Goal: Task Accomplishment & Management: Use online tool/utility

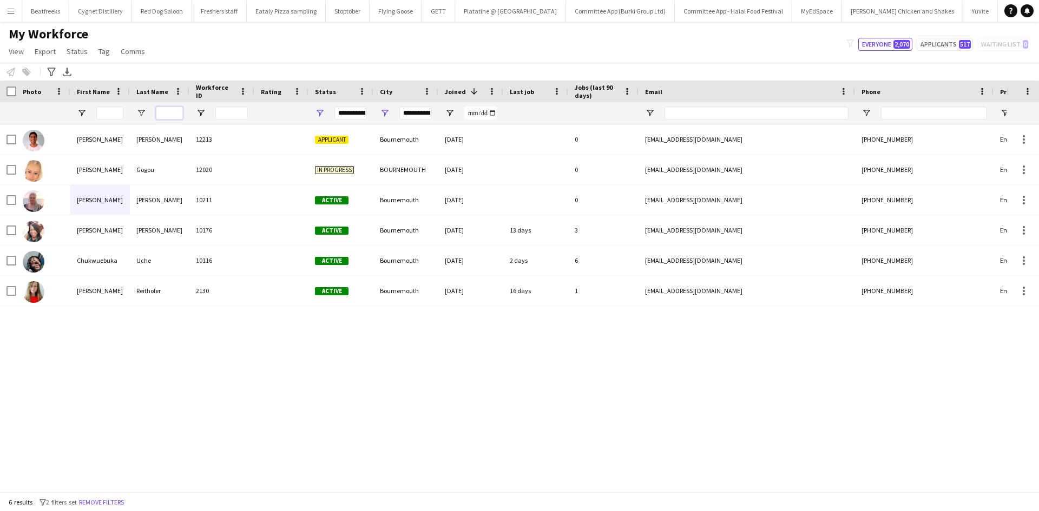
click at [165, 115] on input "Last Name Filter Input" at bounding box center [169, 113] width 27 height 13
click at [100, 113] on input "First Name Filter Input" at bounding box center [109, 113] width 27 height 13
click at [408, 110] on input "**********" at bounding box center [415, 113] width 32 height 13
drag, startPoint x: 421, startPoint y: 121, endPoint x: 549, endPoint y: 130, distance: 128.6
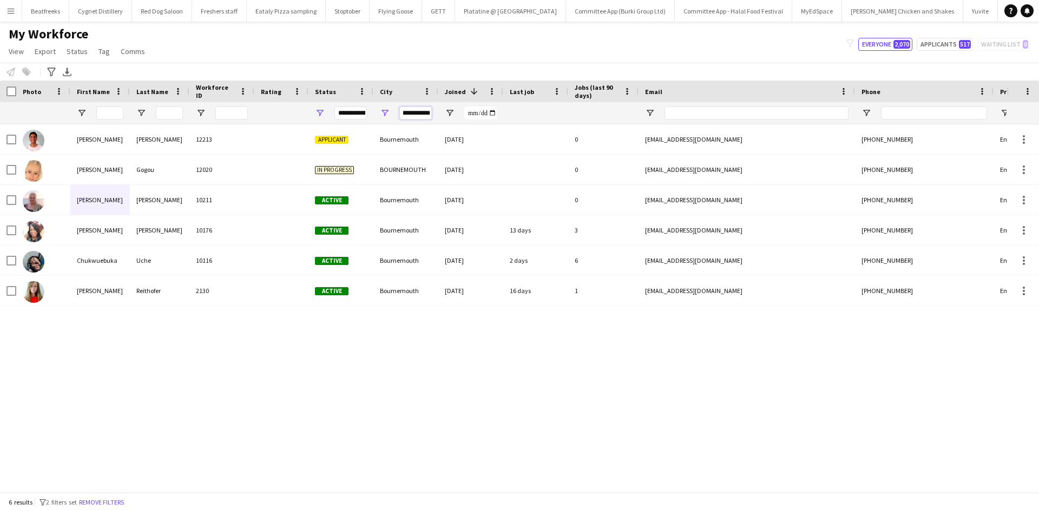
click at [549, 130] on div "Workforce Details Photo First Name" at bounding box center [519, 287] width 1039 height 412
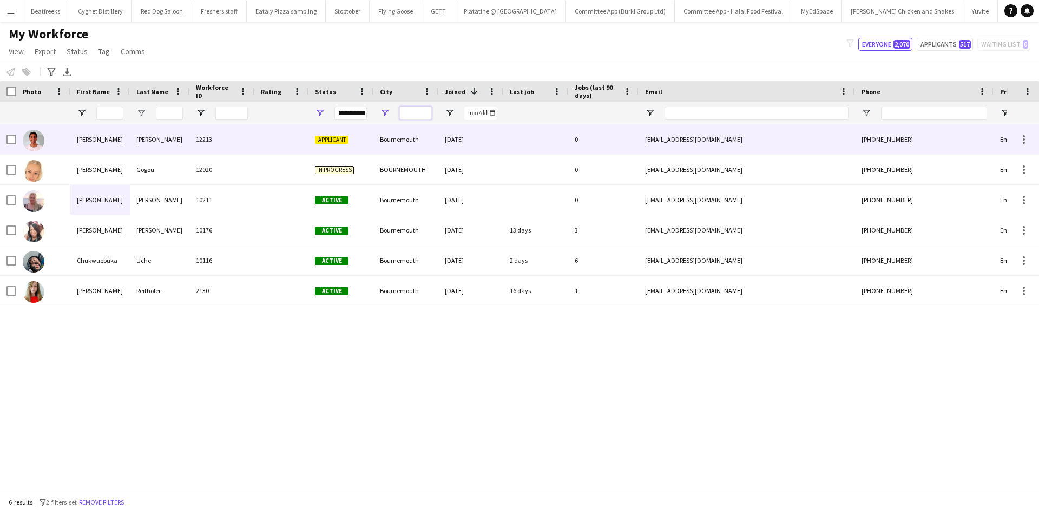
scroll to position [0, 0]
click at [349, 113] on div "**********" at bounding box center [350, 113] width 32 height 13
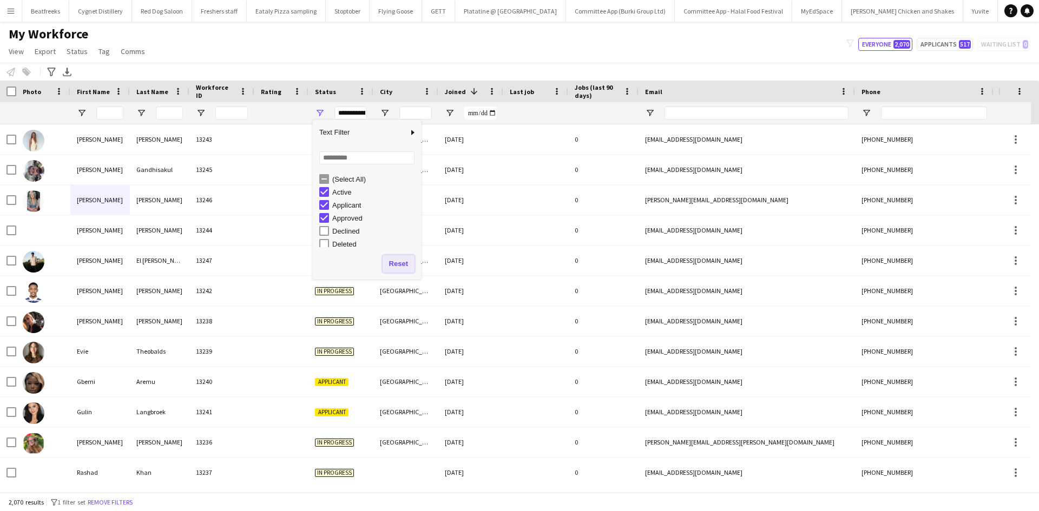
click at [400, 264] on button "Reset" at bounding box center [399, 263] width 32 height 17
click at [111, 109] on input "First Name Filter Input" at bounding box center [109, 113] width 27 height 13
click at [104, 119] on input "First Name Filter Input" at bounding box center [109, 113] width 27 height 13
click at [402, 268] on div "[GEOGRAPHIC_DATA]" at bounding box center [405, 261] width 65 height 30
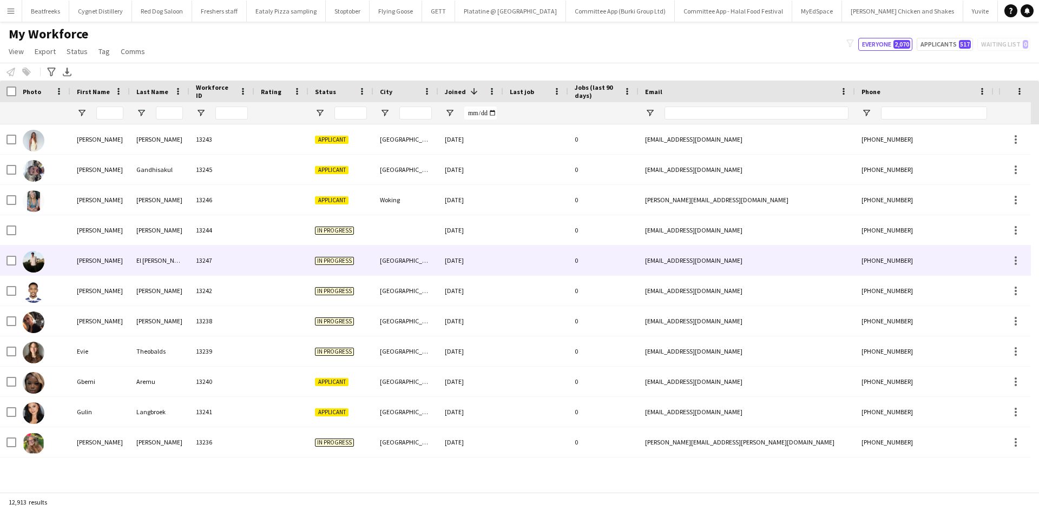
click at [97, 104] on div at bounding box center [109, 113] width 27 height 22
click at [96, 110] on input "First Name Filter Input" at bounding box center [109, 113] width 27 height 13
click at [95, 115] on div at bounding box center [100, 113] width 60 height 22
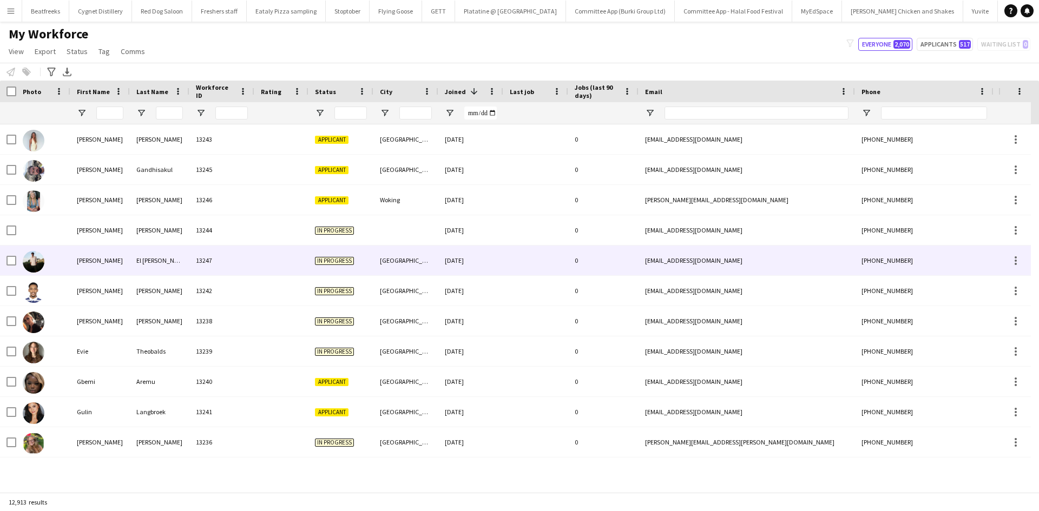
click at [95, 115] on div at bounding box center [100, 113] width 60 height 22
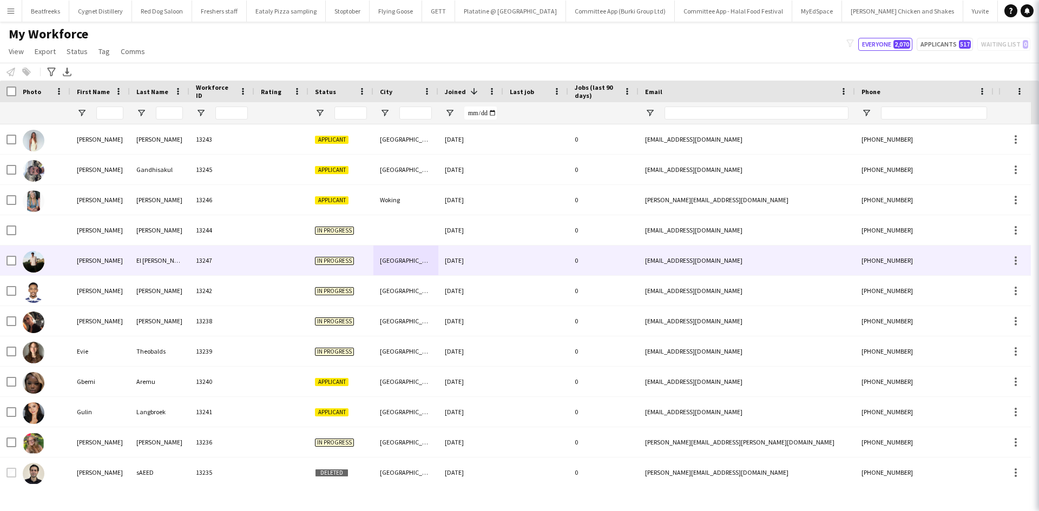
click at [95, 115] on div at bounding box center [100, 113] width 60 height 22
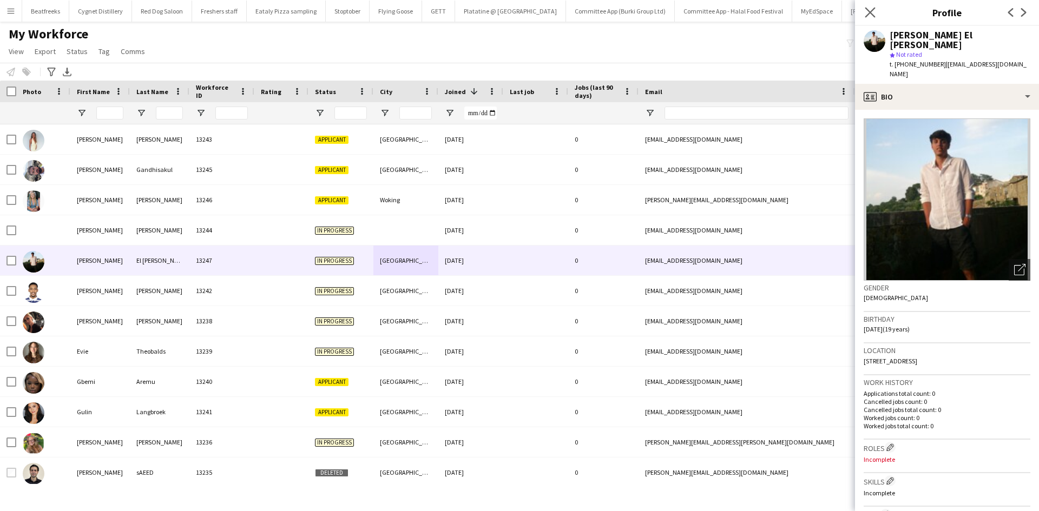
click at [864, 9] on app-icon "Close pop-in" at bounding box center [871, 13] width 16 height 16
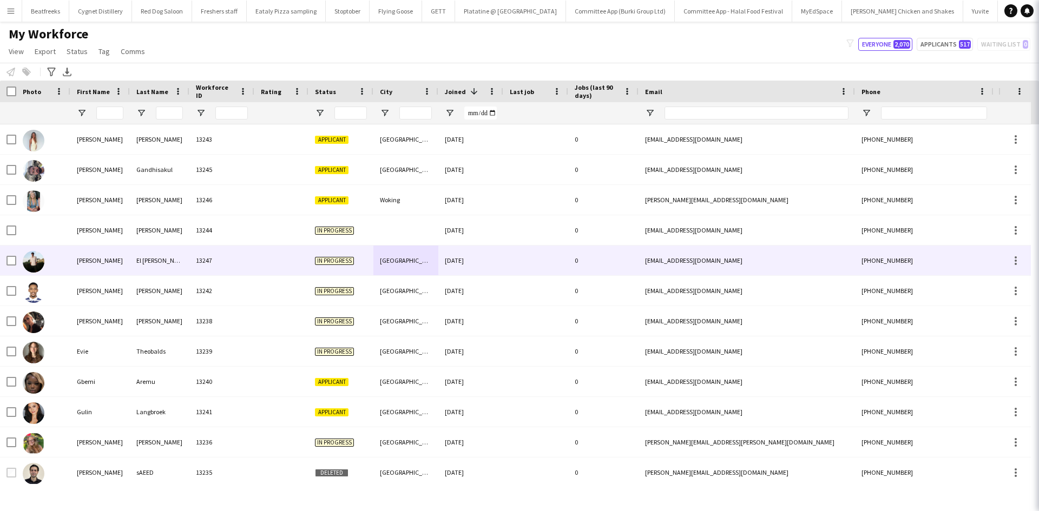
click at [1039, 11] on icon at bounding box center [1054, 12] width 9 height 9
click at [682, 50] on div "My Workforce View Views Default view New view Update view Delete view Edit name…" at bounding box center [519, 44] width 1039 height 37
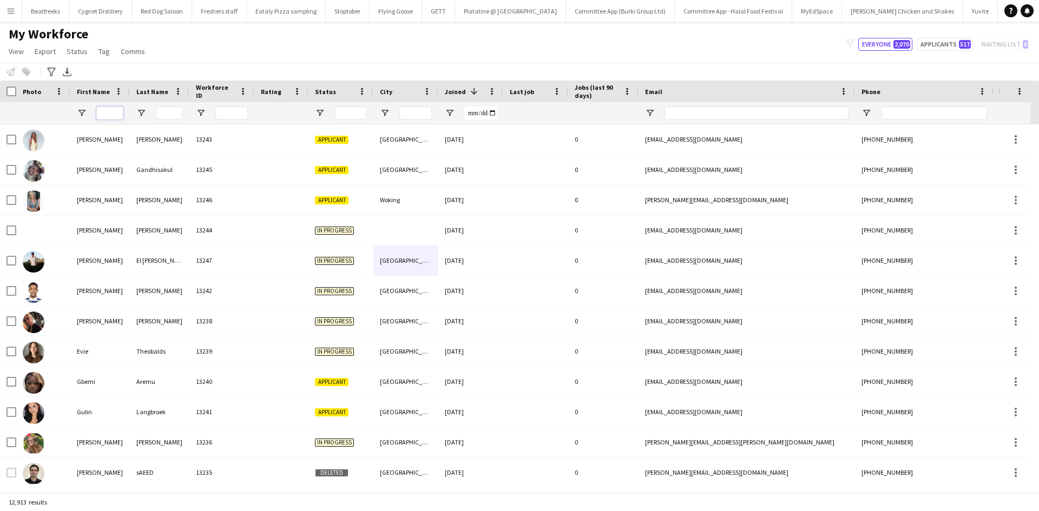
click at [122, 110] on input "First Name Filter Input" at bounding box center [109, 113] width 27 height 13
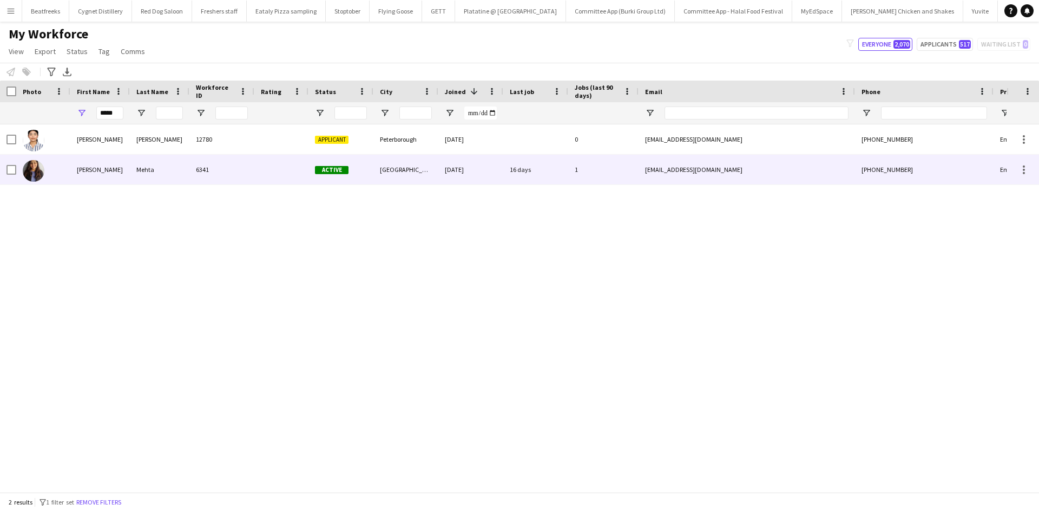
click at [336, 168] on span "Active" at bounding box center [332, 170] width 34 height 8
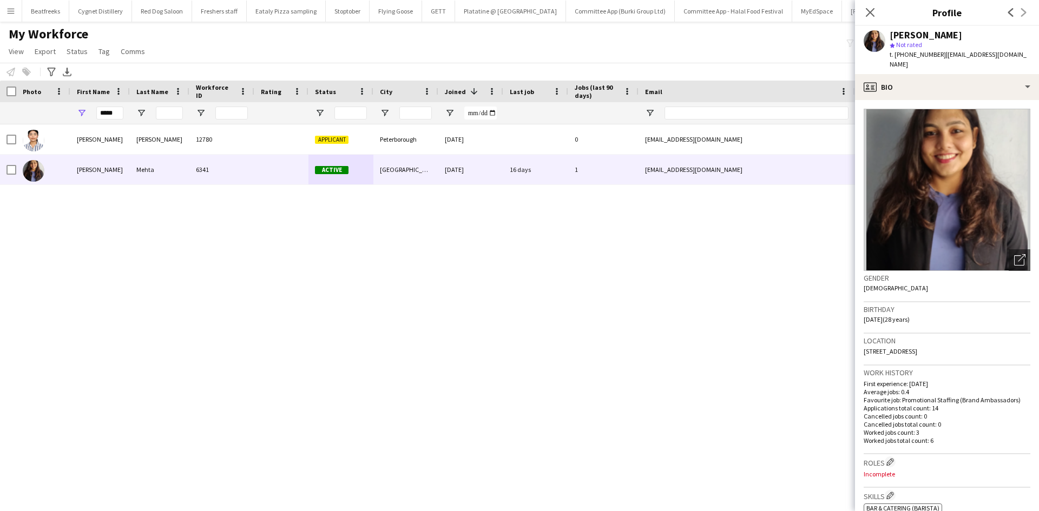
click at [921, 100] on app-crew-profile-bio "Open photos pop-in Gender [DEMOGRAPHIC_DATA] Birthday [DEMOGRAPHIC_DATA] (28 ye…" at bounding box center [947, 305] width 184 height 411
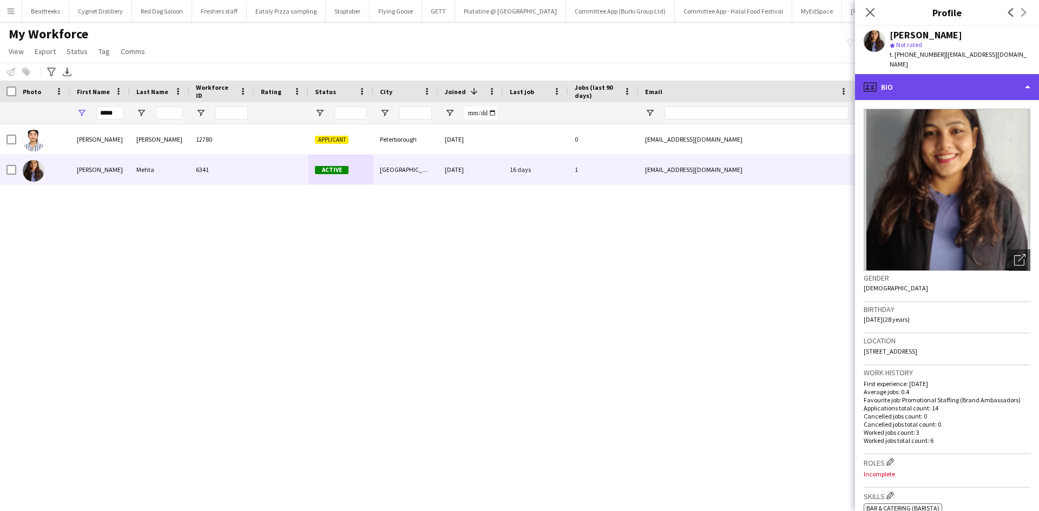
click at [911, 86] on div "profile Bio" at bounding box center [947, 87] width 184 height 26
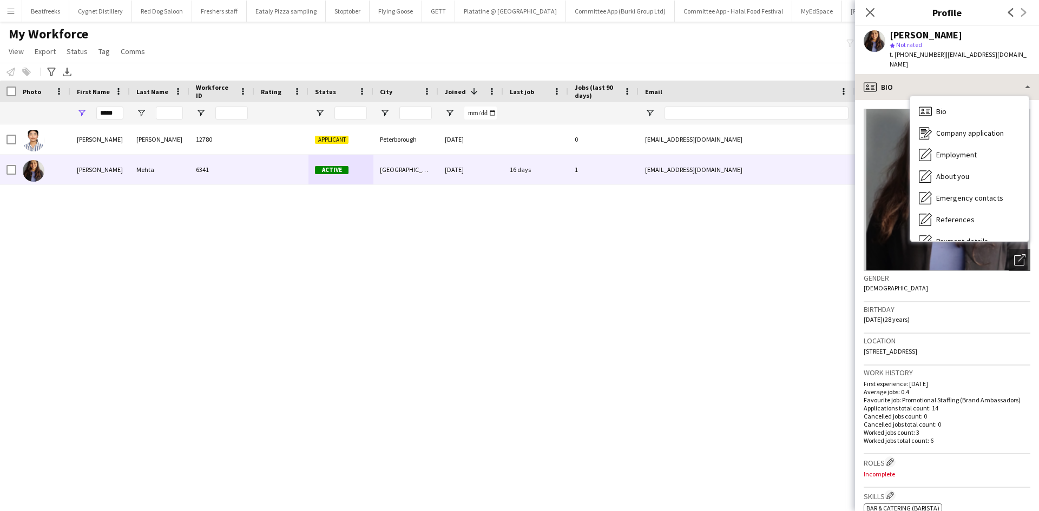
click at [911, 96] on div "Bio Bio Company application Company application Employment Employment About you…" at bounding box center [969, 168] width 119 height 145
click at [870, 9] on icon "Close pop-in" at bounding box center [870, 12] width 10 height 10
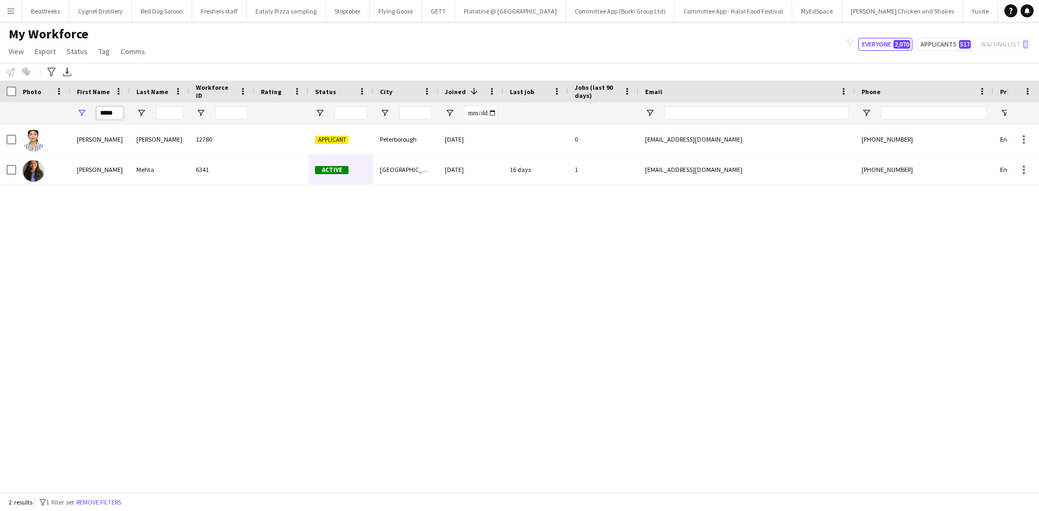
drag, startPoint x: 119, startPoint y: 115, endPoint x: 62, endPoint y: 120, distance: 57.0
click at [62, 120] on div "*****" at bounding box center [586, 113] width 1173 height 22
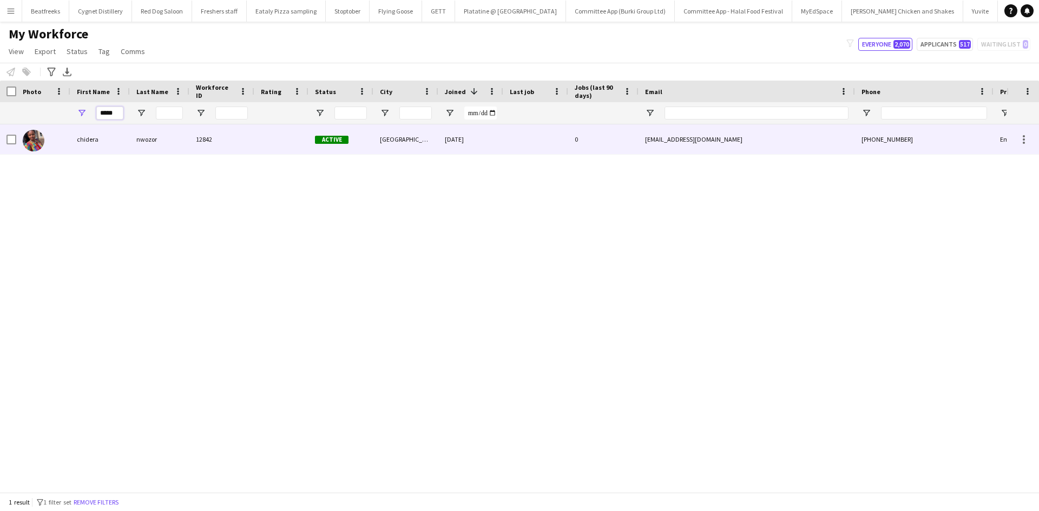
type input "*****"
click at [122, 146] on div "chidera" at bounding box center [100, 139] width 60 height 30
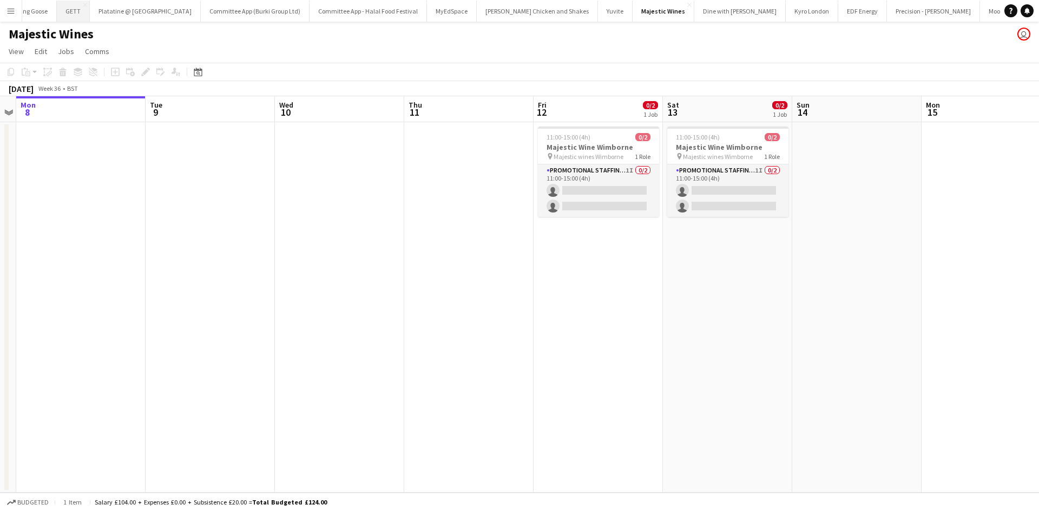
scroll to position [0, 369]
click at [835, 4] on button "EDF Energy Close" at bounding box center [859, 11] width 49 height 21
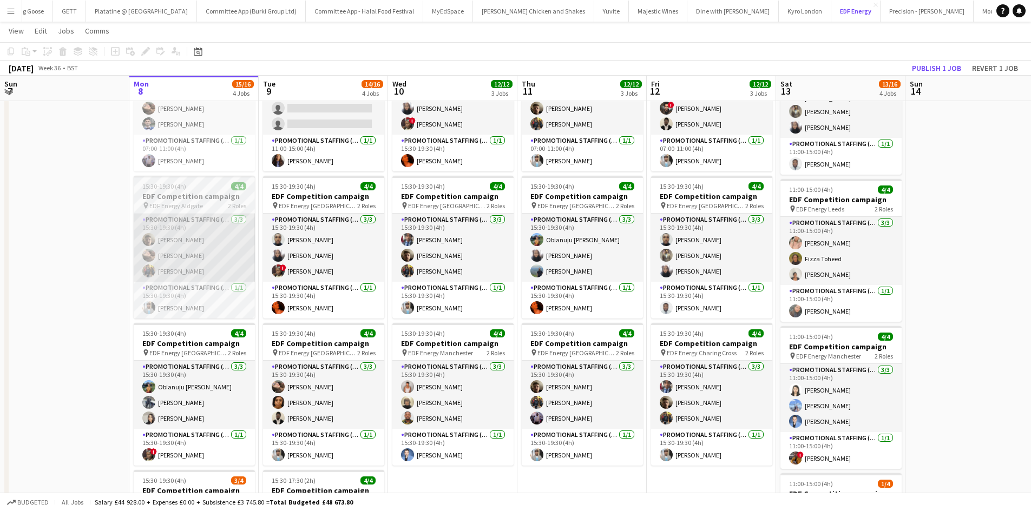
scroll to position [98, 0]
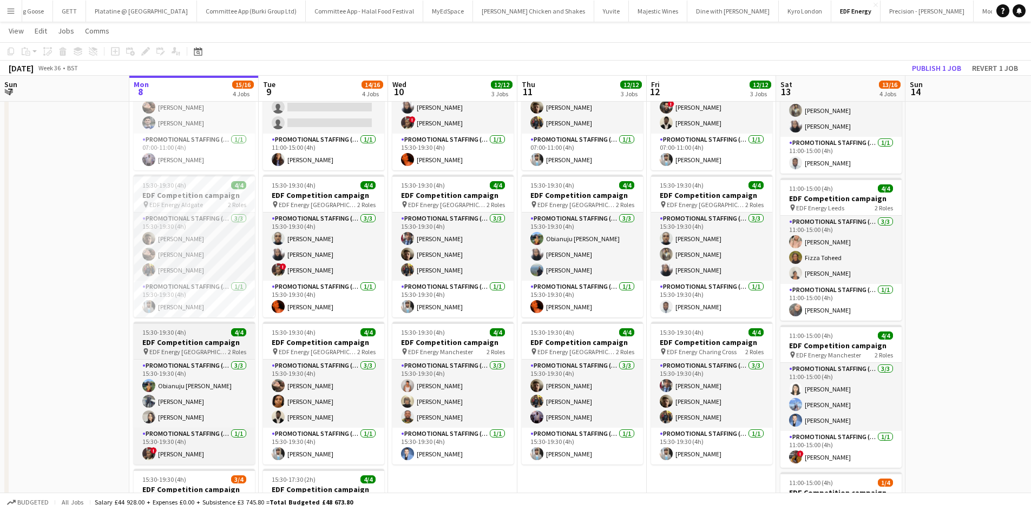
click at [208, 348] on span "EDF Energy Birmingham New Street" at bounding box center [188, 352] width 78 height 8
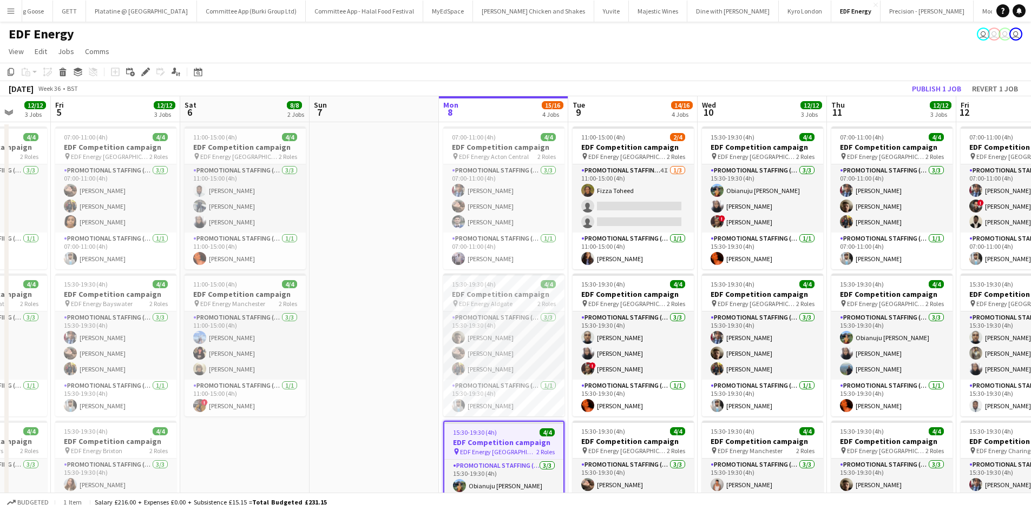
scroll to position [0, 338]
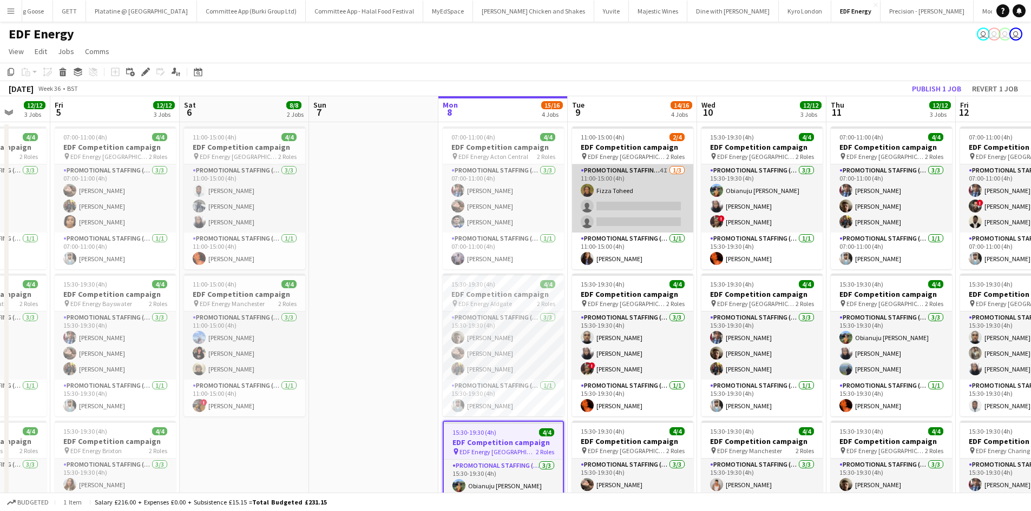
click at [628, 196] on app-card-role "Promotional Staffing (Flyering Staff) 4I 1/3 11:00-15:00 (4h) Fizza Toheed sing…" at bounding box center [632, 199] width 121 height 68
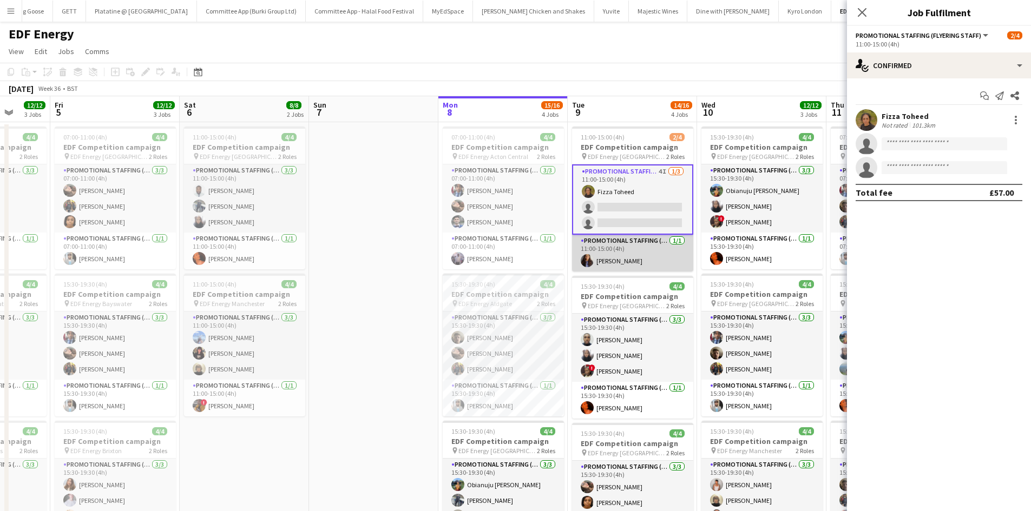
click at [619, 240] on app-card-role "Promotional Staffing (Team Leader) 1/1 11:00-15:00 (4h) Mansi Mehta" at bounding box center [632, 253] width 121 height 37
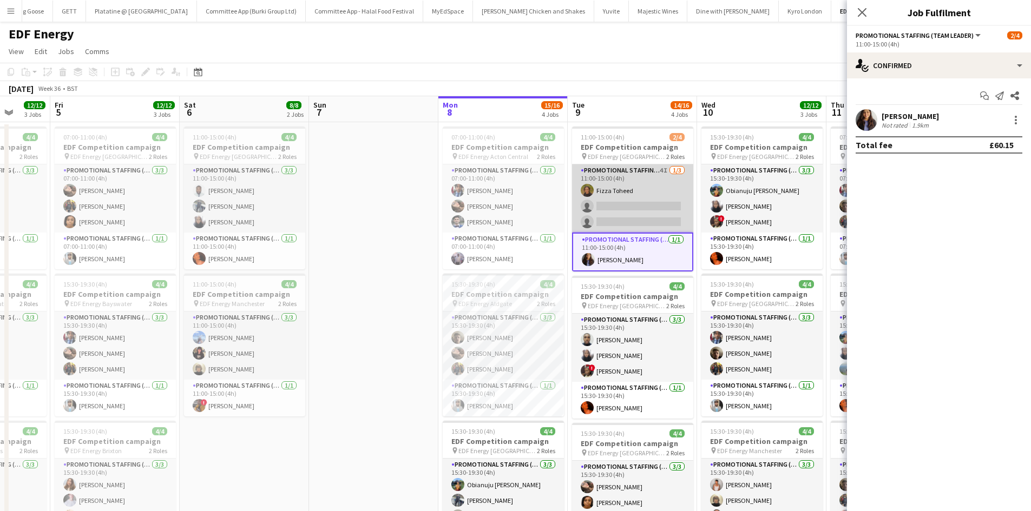
click at [616, 183] on app-card-role "Promotional Staffing (Flyering Staff) 4I 1/3 11:00-15:00 (4h) Fizza Toheed sing…" at bounding box center [632, 199] width 121 height 68
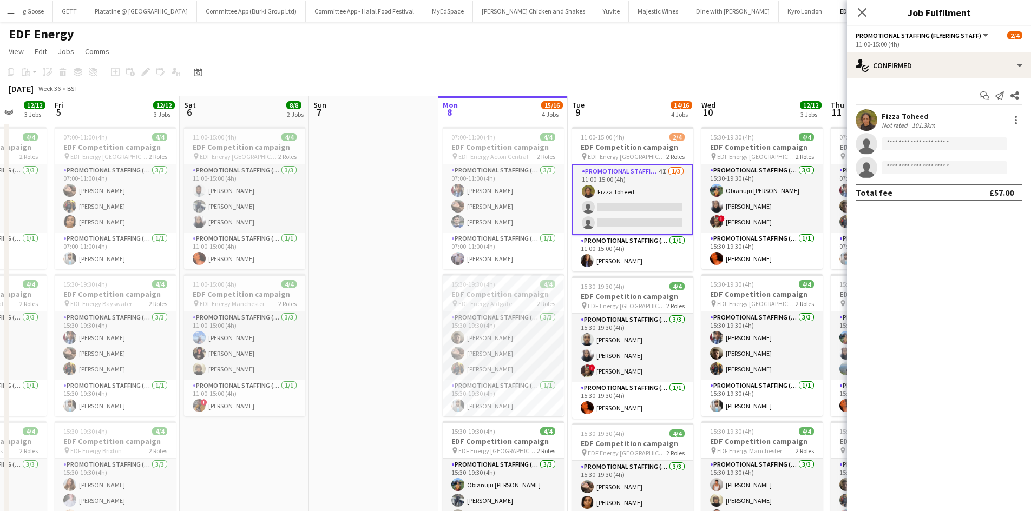
click at [873, 126] on app-user-avatar at bounding box center [867, 120] width 22 height 22
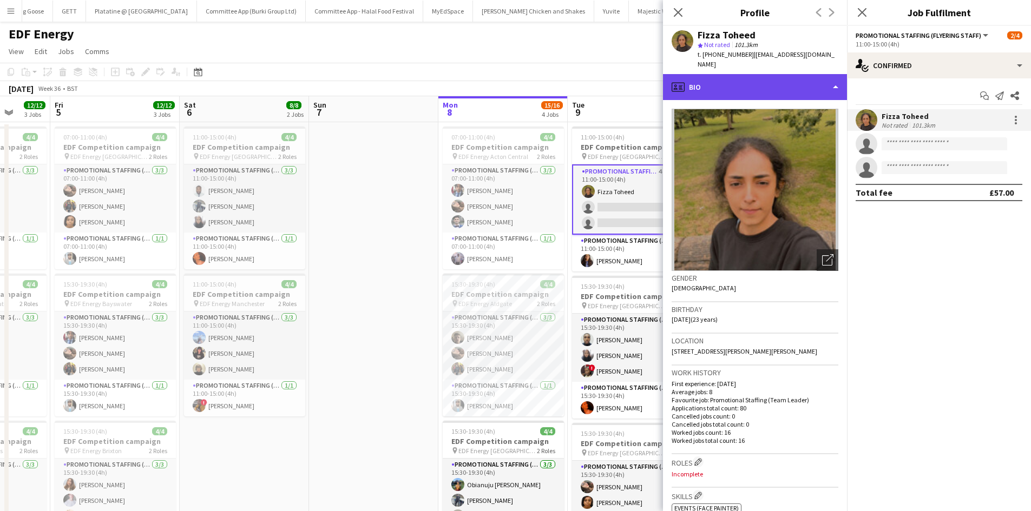
click at [754, 81] on div "profile Bio" at bounding box center [755, 87] width 184 height 26
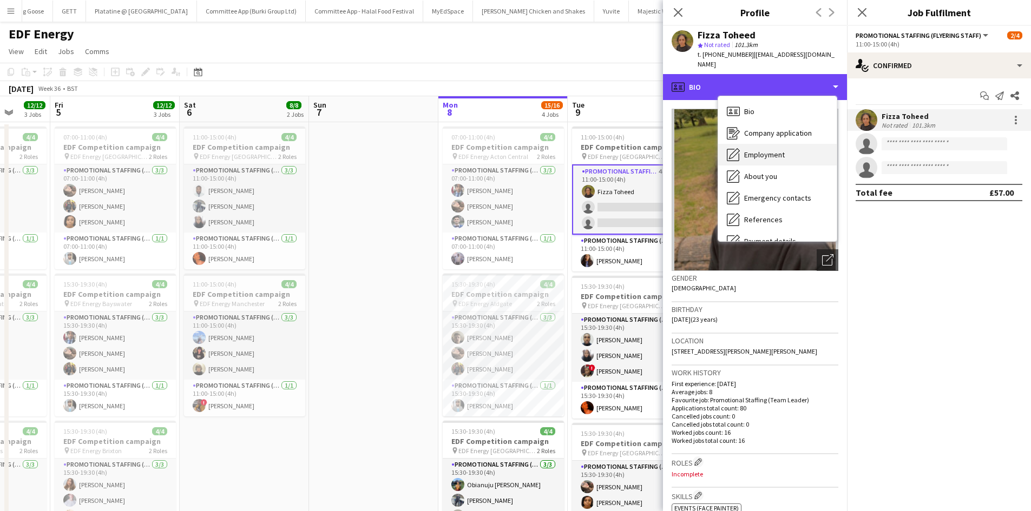
scroll to position [145, 0]
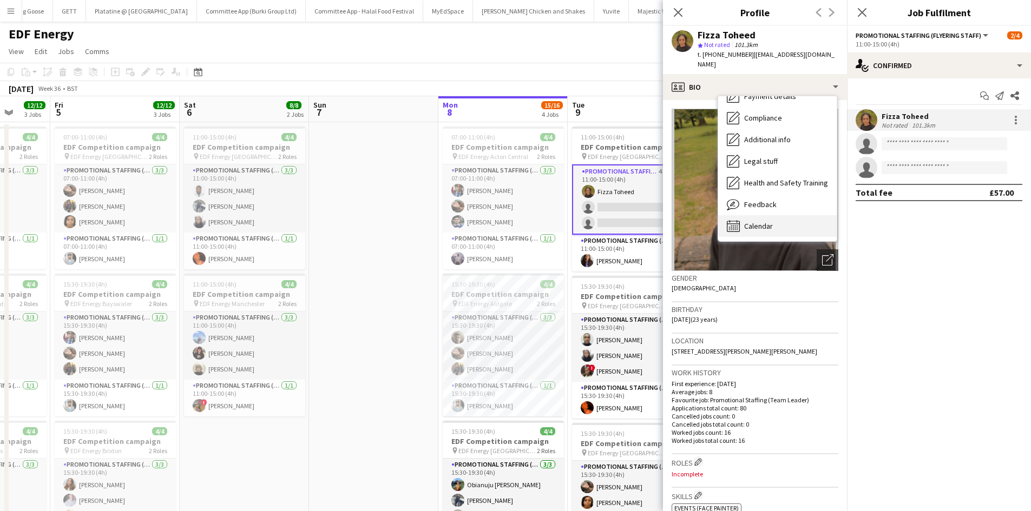
click at [758, 221] on span "Calendar" at bounding box center [758, 226] width 29 height 10
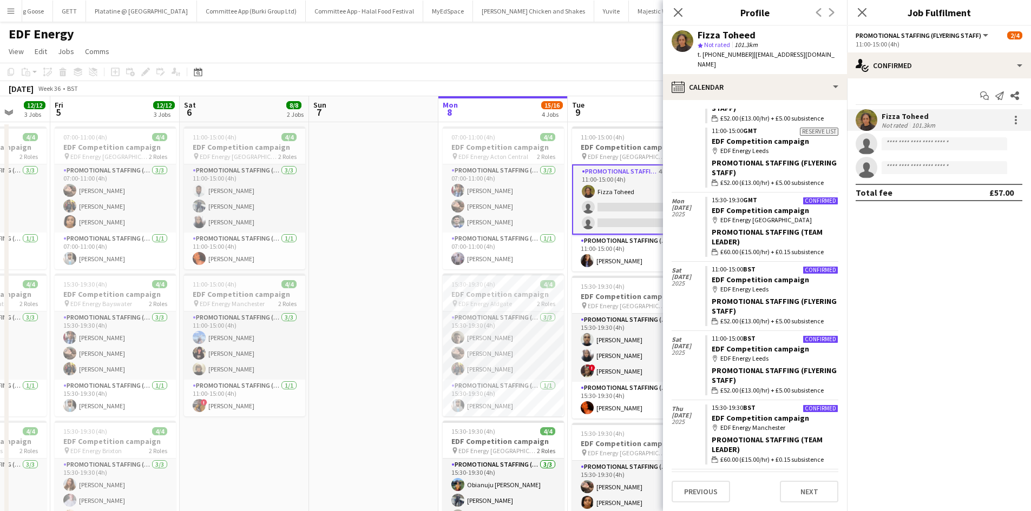
scroll to position [538, 0]
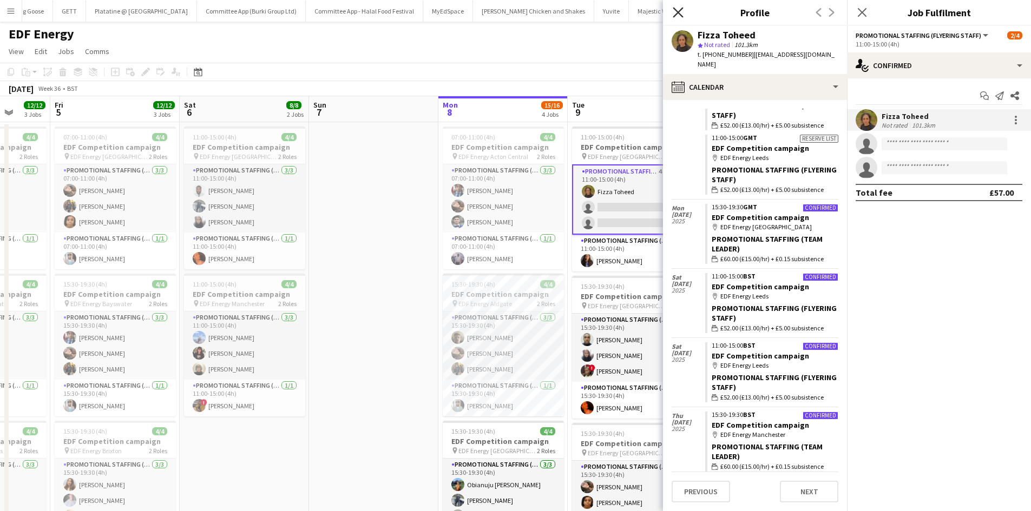
click at [678, 16] on icon "Close pop-in" at bounding box center [678, 12] width 10 height 10
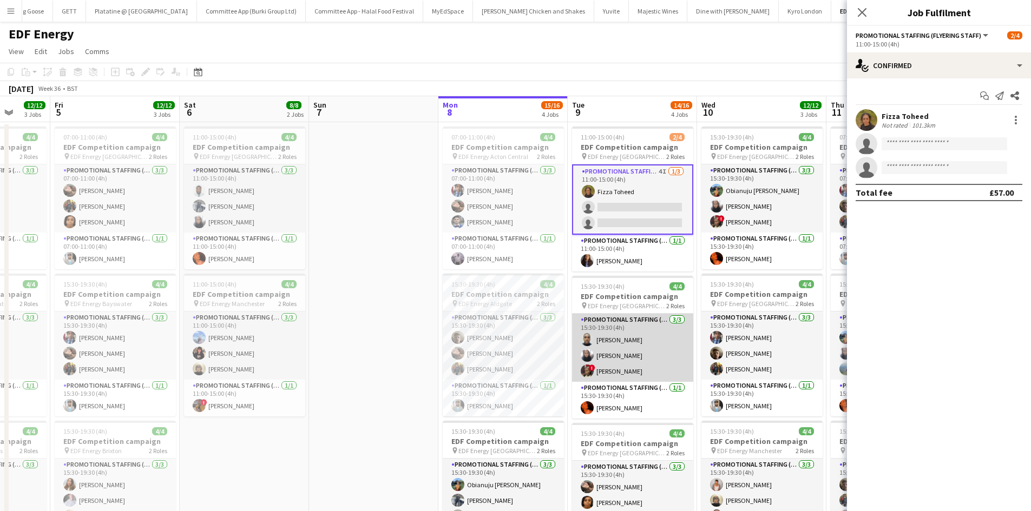
click at [618, 375] on app-card-role "Promotional Staffing (Flyering Staff) 3/3 15:30-19:30 (4h) Ayomipo Adegeye shaz…" at bounding box center [632, 348] width 121 height 68
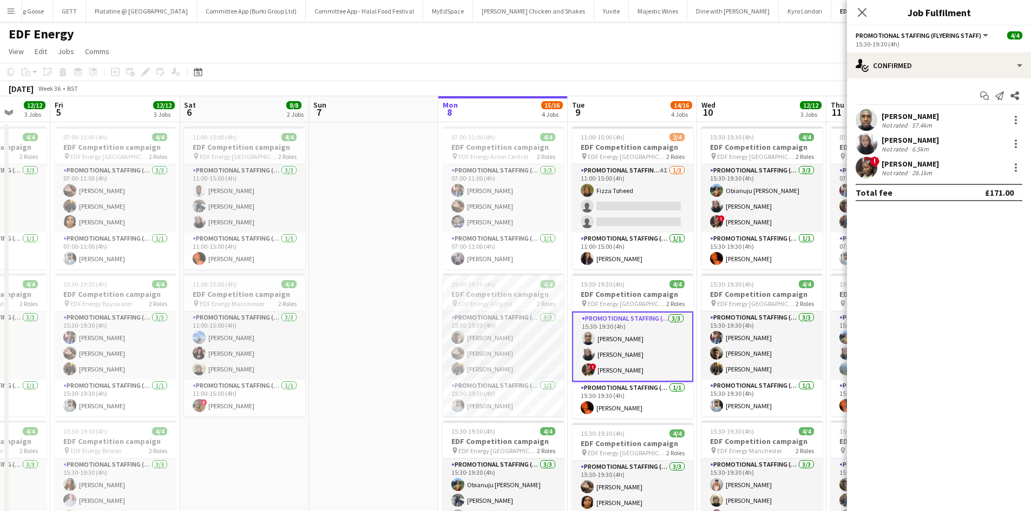
click at [871, 166] on app-user-avatar at bounding box center [867, 168] width 22 height 22
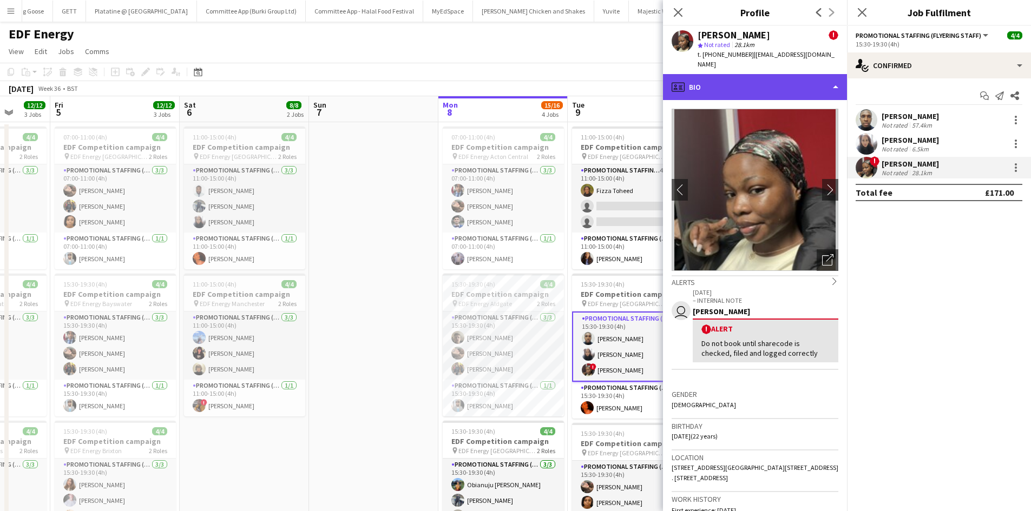
click at [768, 74] on div "profile Bio" at bounding box center [755, 87] width 184 height 26
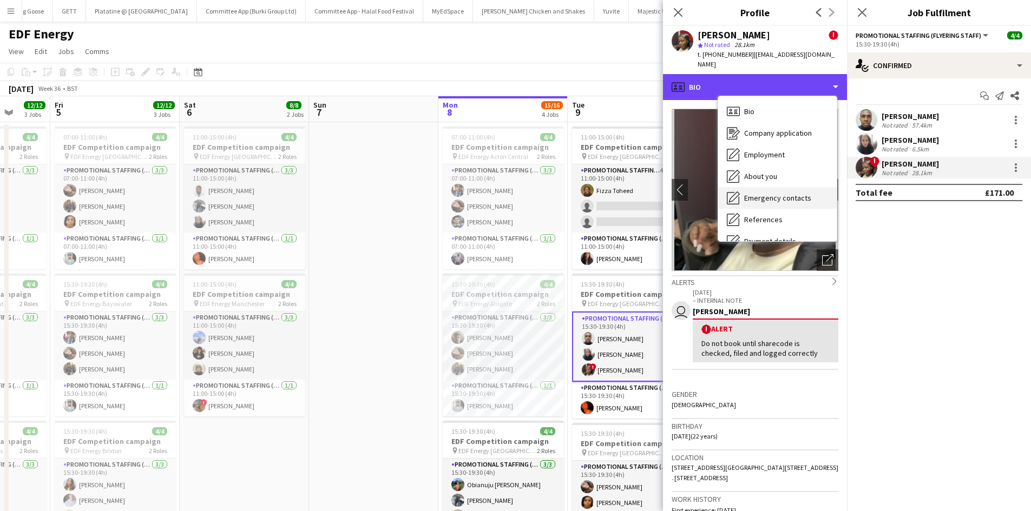
scroll to position [145, 0]
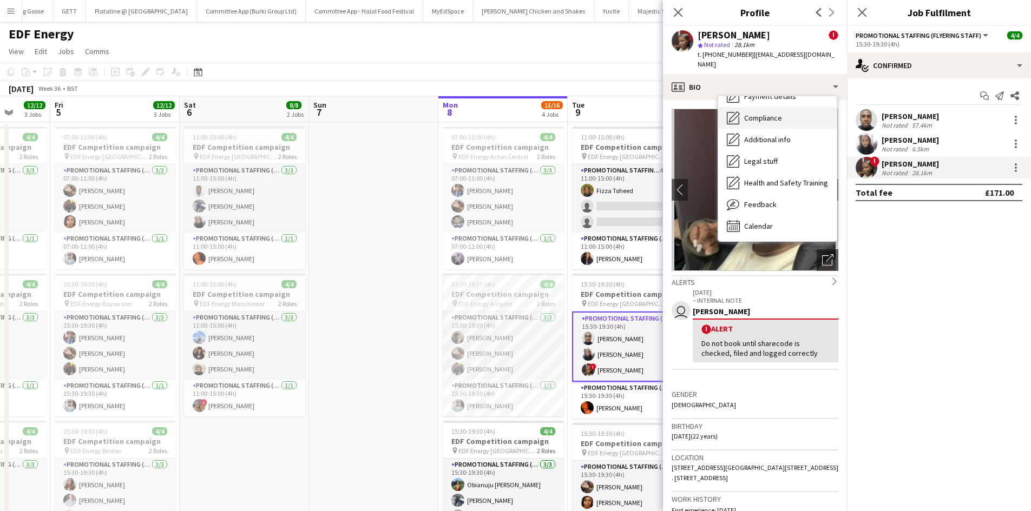
click at [776, 113] on span "Compliance" at bounding box center [763, 118] width 38 height 10
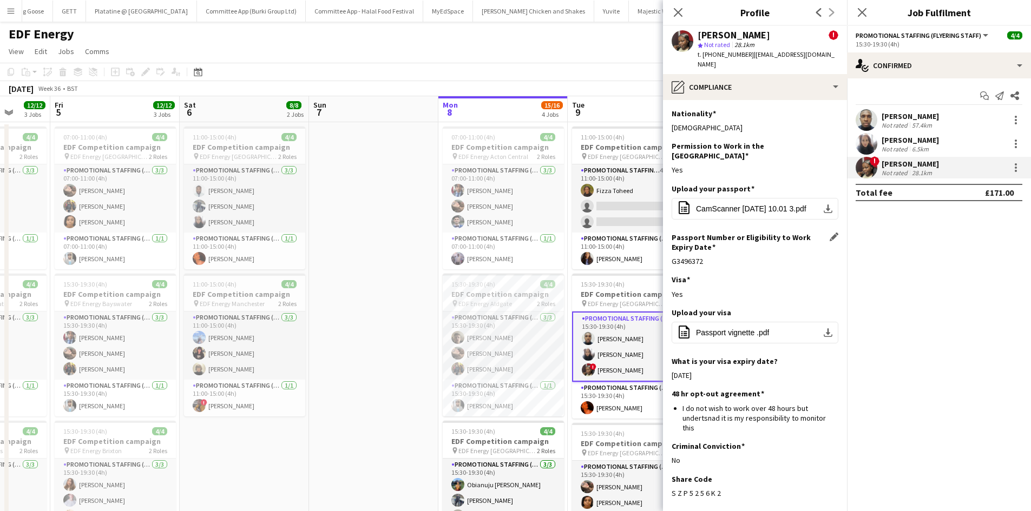
scroll to position [37, 0]
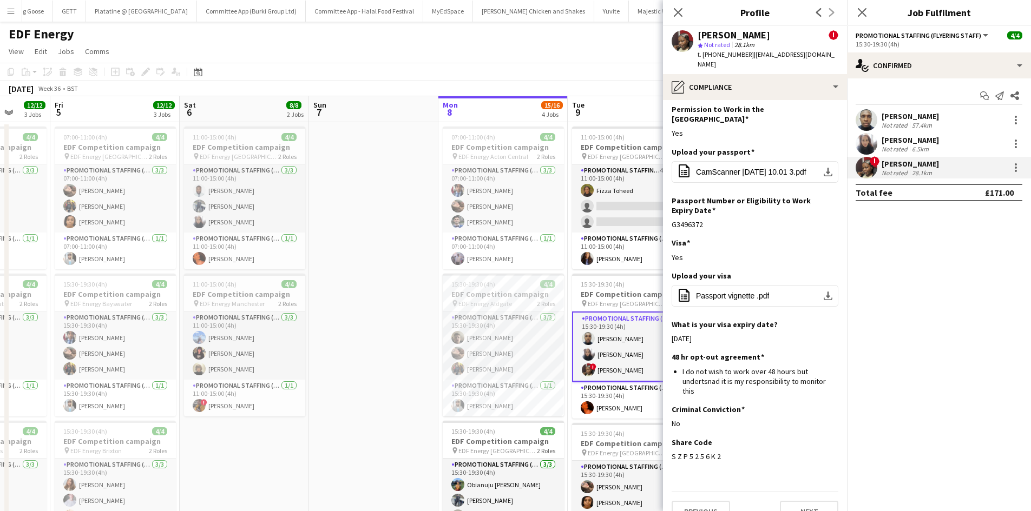
drag, startPoint x: 722, startPoint y: 440, endPoint x: 668, endPoint y: 438, distance: 54.1
click at [668, 438] on app-section-data-types "Nationality Edit this field Ghanaian Permission to Work in the UK Edit this fie…" at bounding box center [755, 305] width 184 height 411
copy div "S Z P 5 2 5 6 K 2"
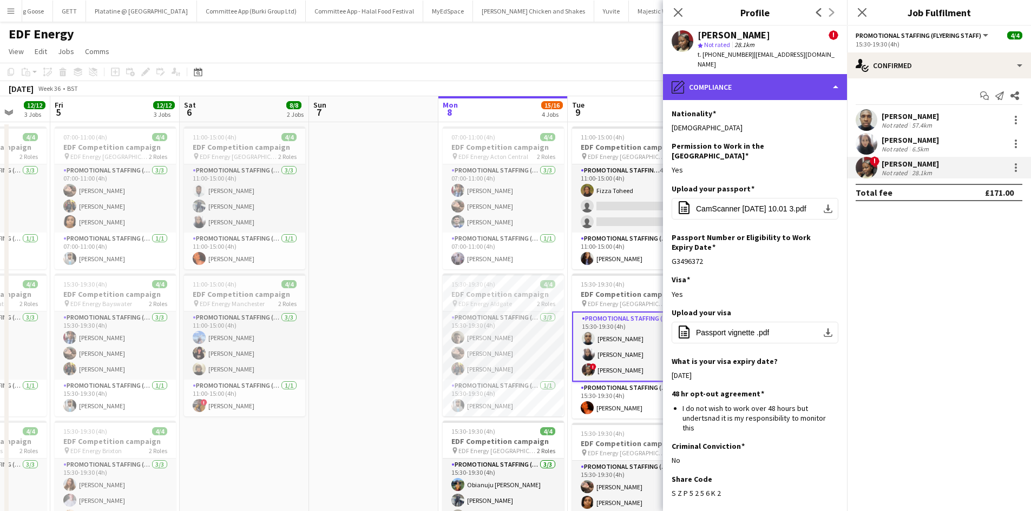
click at [725, 76] on div "pencil4 Compliance" at bounding box center [755, 87] width 184 height 26
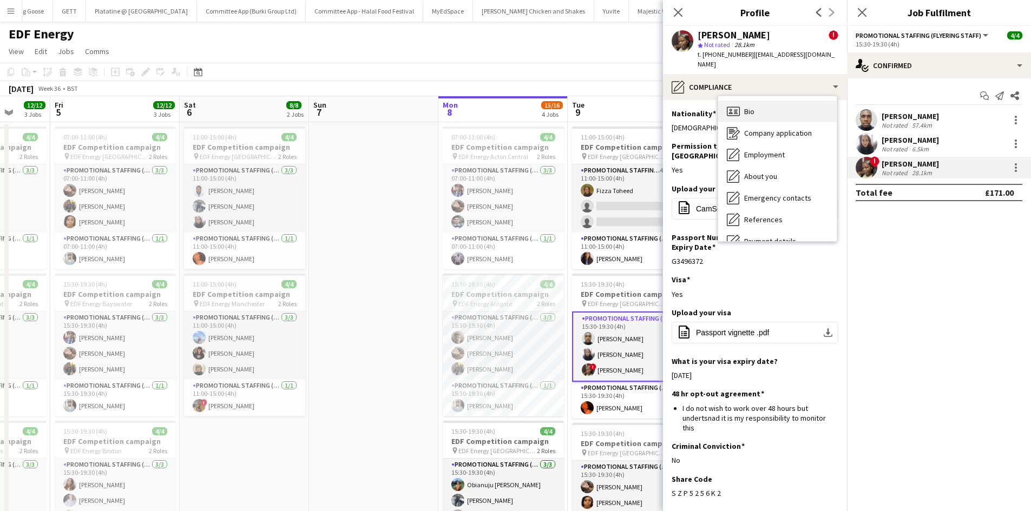
click at [768, 106] on div "Bio Bio" at bounding box center [777, 112] width 119 height 22
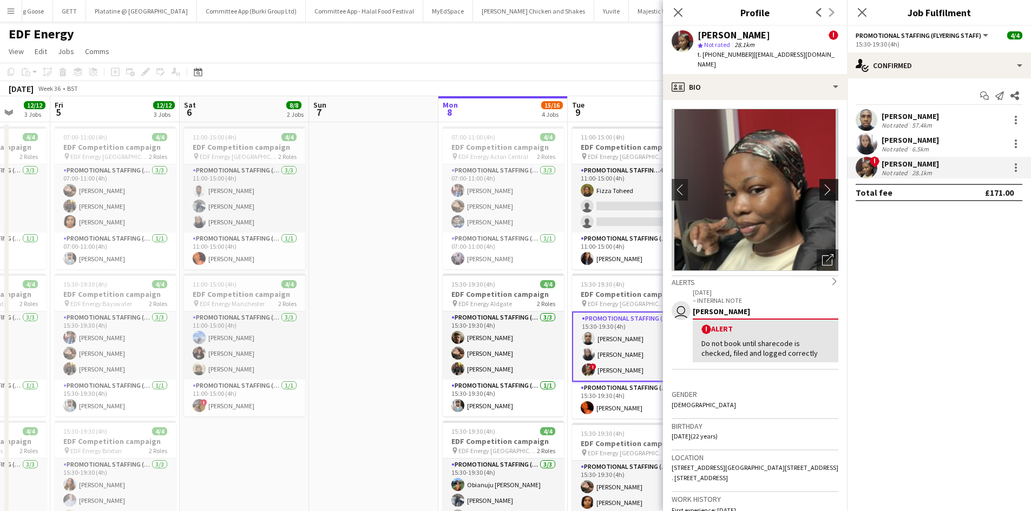
click at [822, 184] on app-icon "chevron-right" at bounding box center [830, 189] width 17 height 11
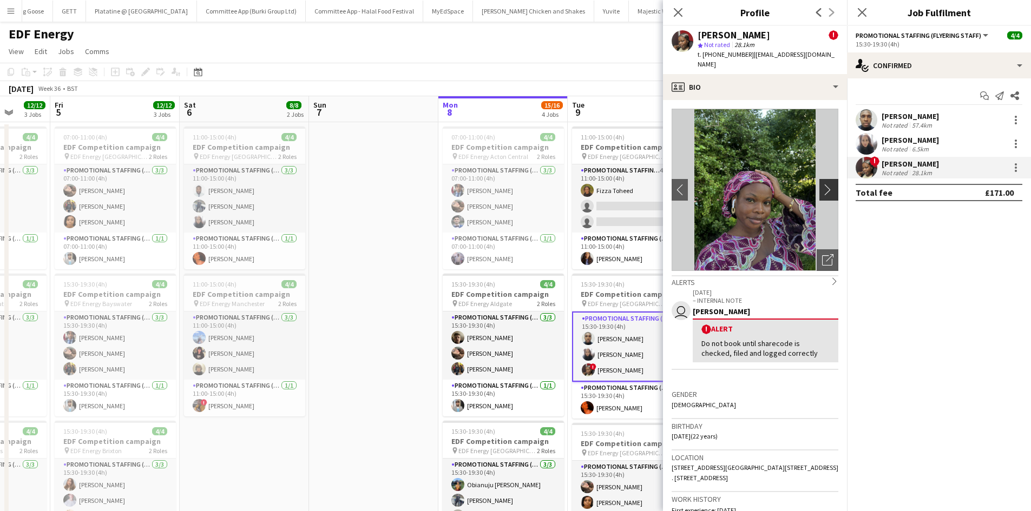
click at [822, 184] on app-icon "chevron-right" at bounding box center [830, 189] width 17 height 11
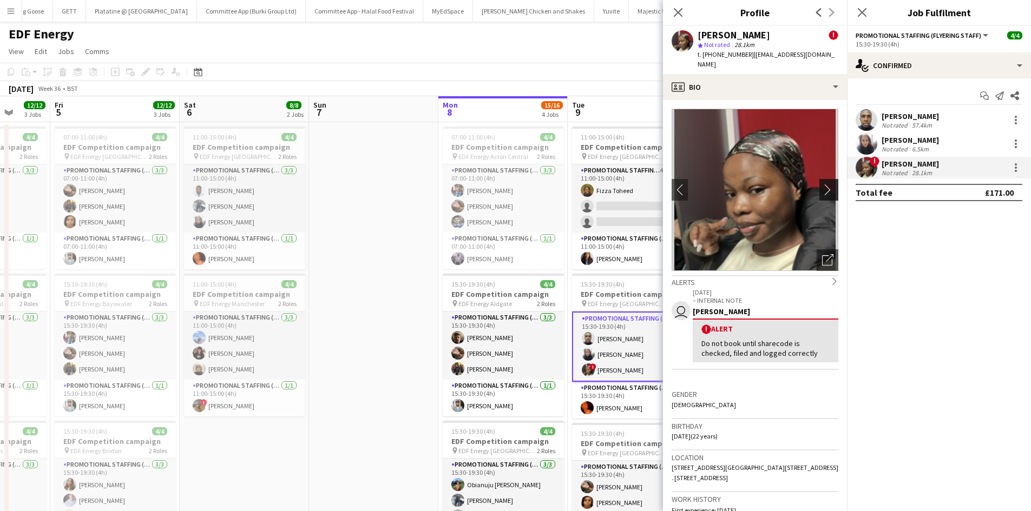
click at [822, 184] on app-icon "chevron-right" at bounding box center [830, 189] width 17 height 11
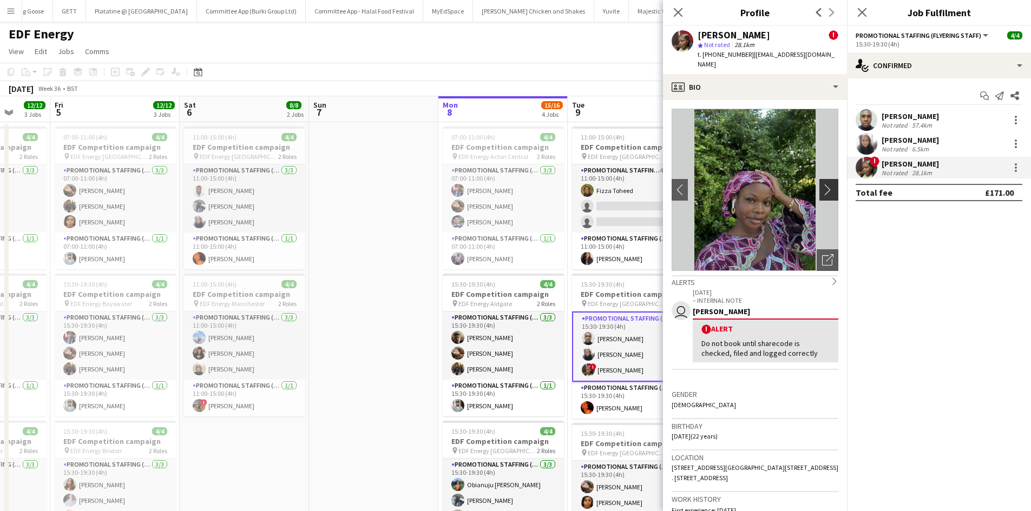
click at [822, 184] on app-icon "chevron-right" at bounding box center [830, 189] width 17 height 11
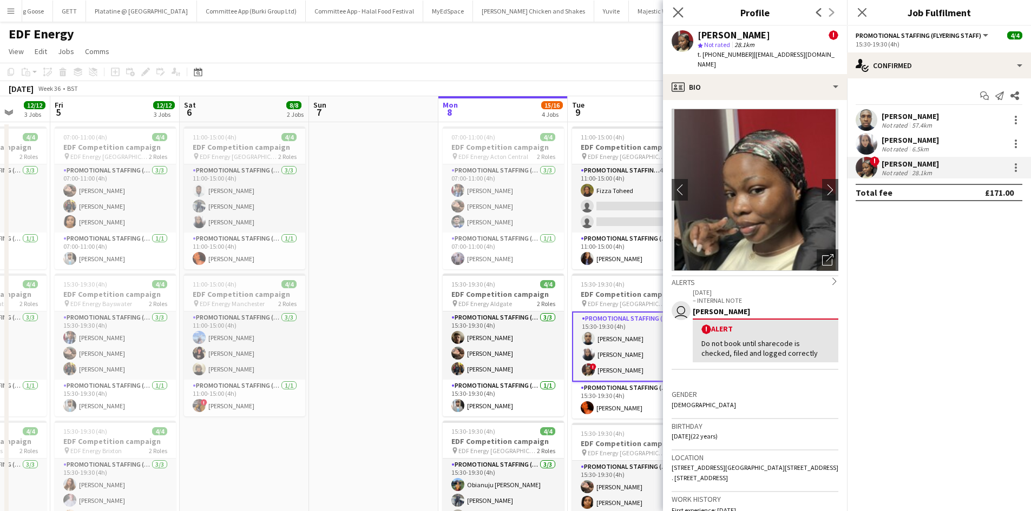
click at [674, 6] on app-icon "Close pop-in" at bounding box center [679, 13] width 16 height 16
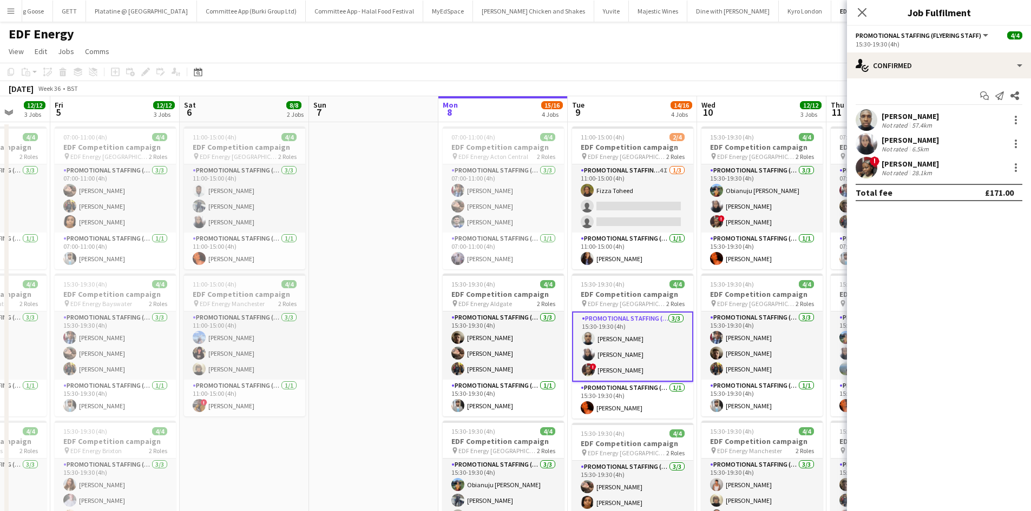
click at [863, 3] on div "Close pop-in" at bounding box center [862, 12] width 30 height 25
click at [858, 19] on app-icon "Close pop-in" at bounding box center [863, 13] width 16 height 16
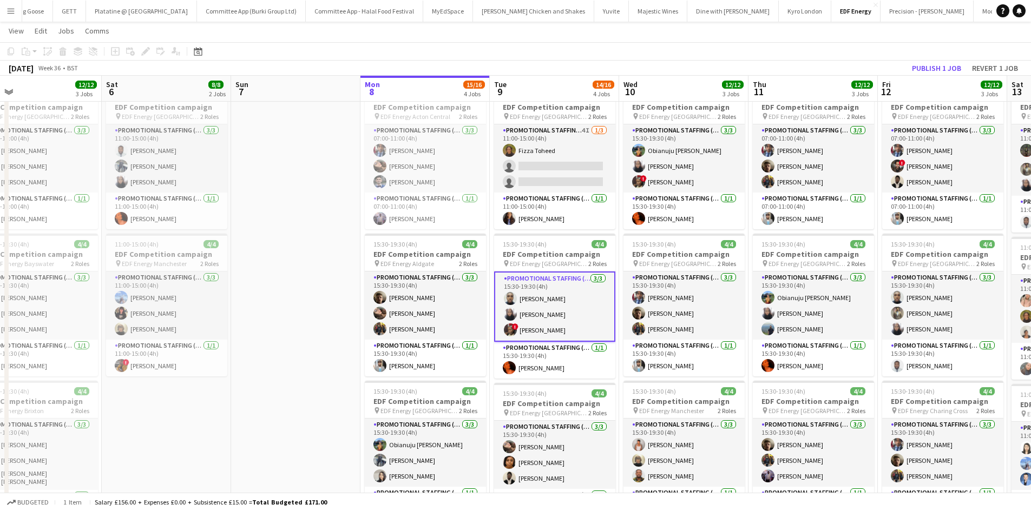
scroll to position [0, 419]
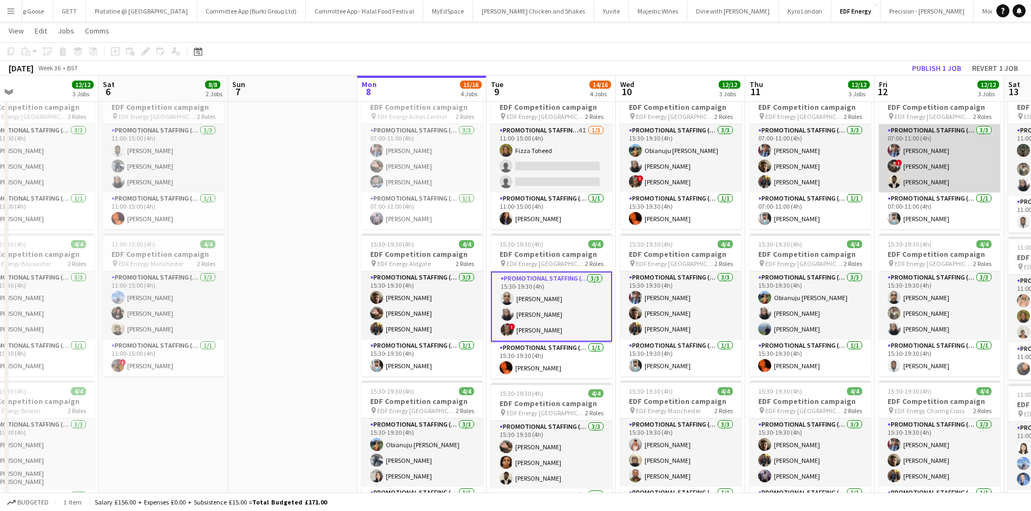
click at [893, 155] on app-user-avatar at bounding box center [894, 150] width 13 height 13
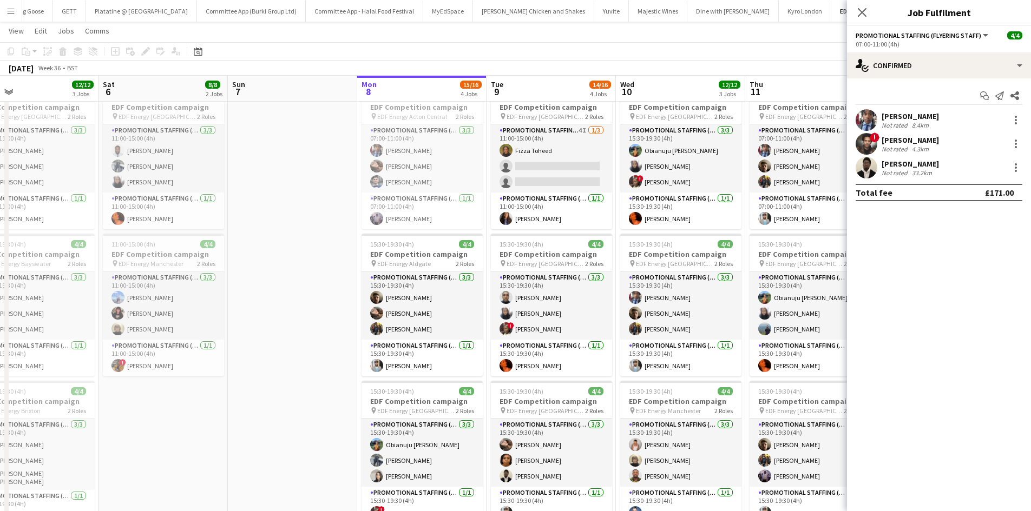
click at [871, 141] on app-user-avatar at bounding box center [867, 144] width 22 height 22
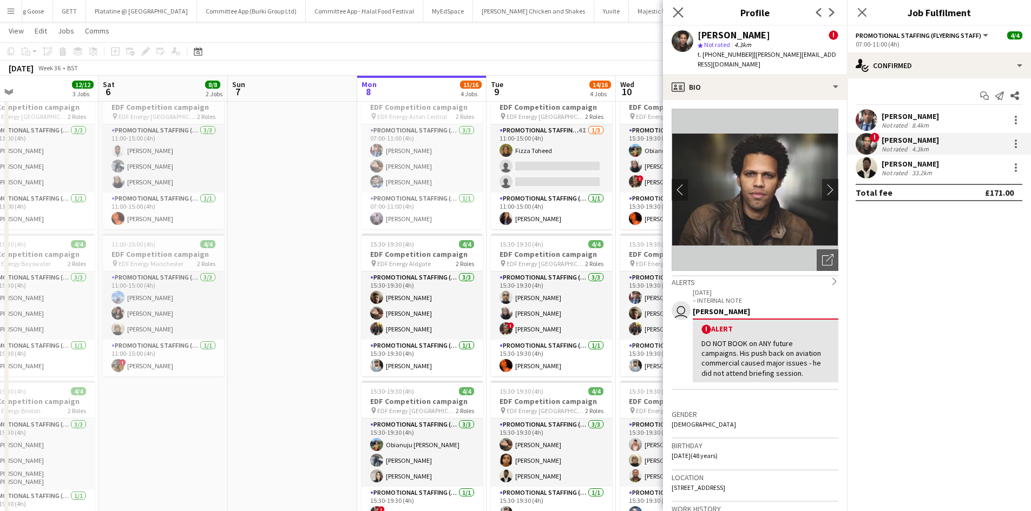
click at [681, 17] on icon "Close pop-in" at bounding box center [678, 12] width 10 height 10
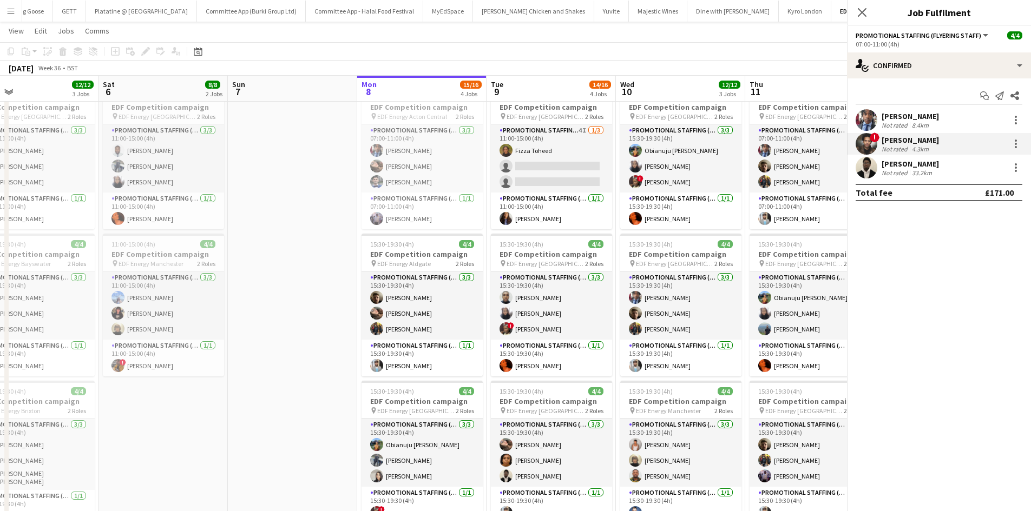
click at [681, 17] on body "Menu Boards Boards Boards All jobs Status Workforce Workforce My Workforce Recr…" at bounding box center [515, 357] width 1031 height 792
click at [865, 14] on icon "Close pop-in" at bounding box center [862, 12] width 10 height 10
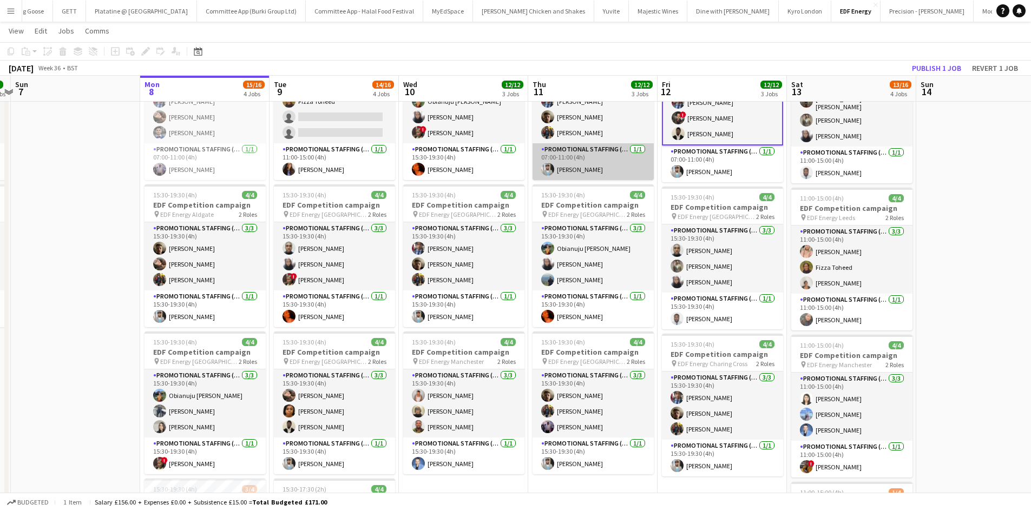
scroll to position [0, 371]
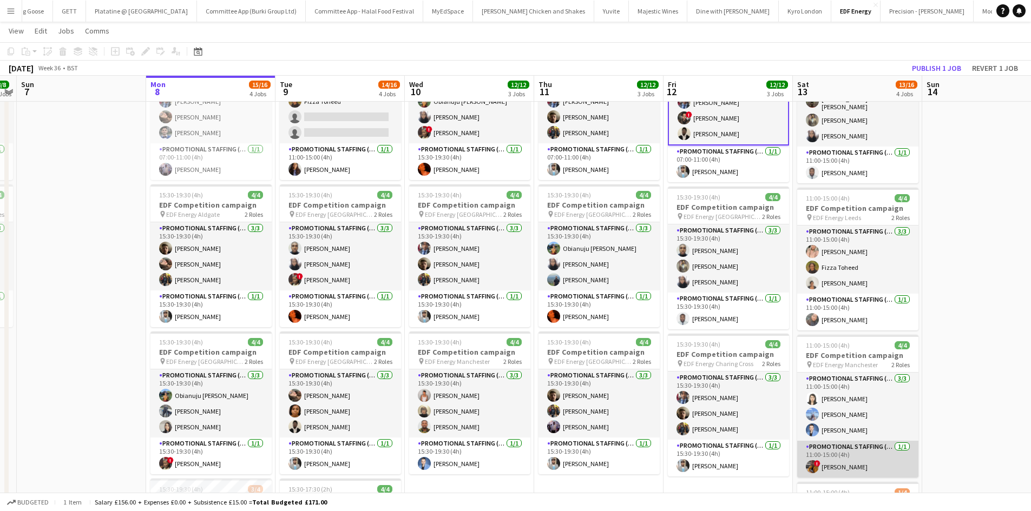
click at [858, 467] on app-card-role "Promotional Staffing (Team Leader) 1/1 11:00-15:00 (4h) ! Sean Porter" at bounding box center [857, 459] width 121 height 37
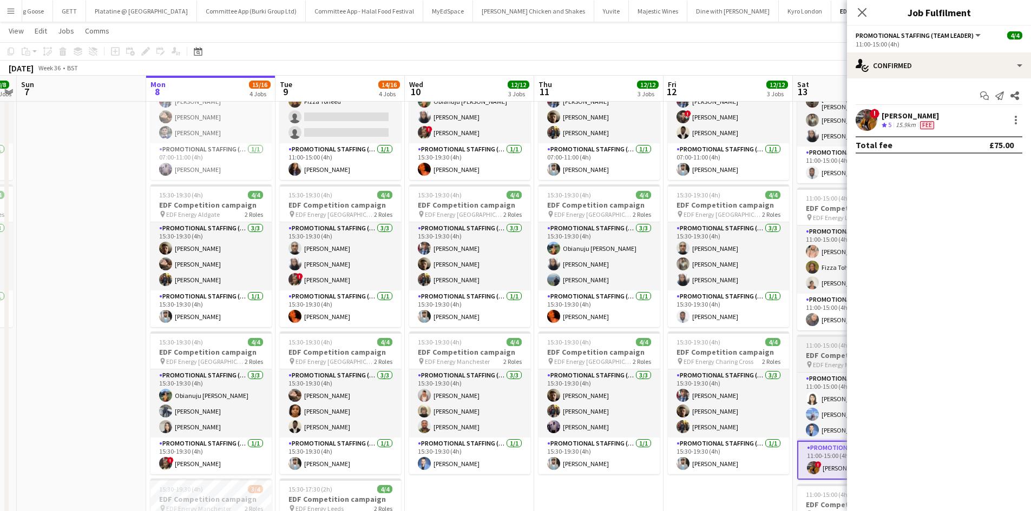
click at [858, 467] on mat-expansion-panel "check Confirmed Start chat Send notification Share ! Sean Porter Crew rating 5 …" at bounding box center [939, 294] width 184 height 433
click at [876, 110] on span "!" at bounding box center [875, 114] width 10 height 10
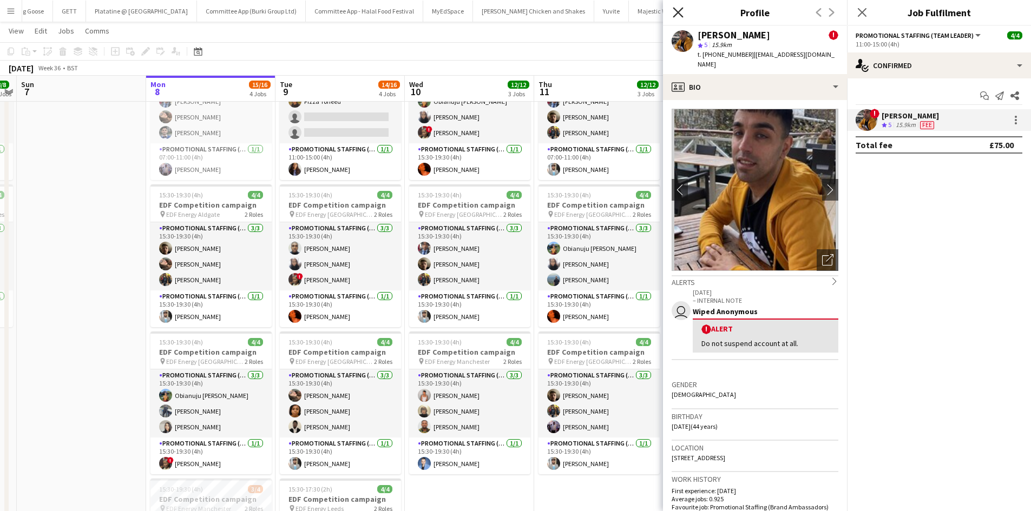
click at [678, 9] on icon "Close pop-in" at bounding box center [678, 12] width 10 height 10
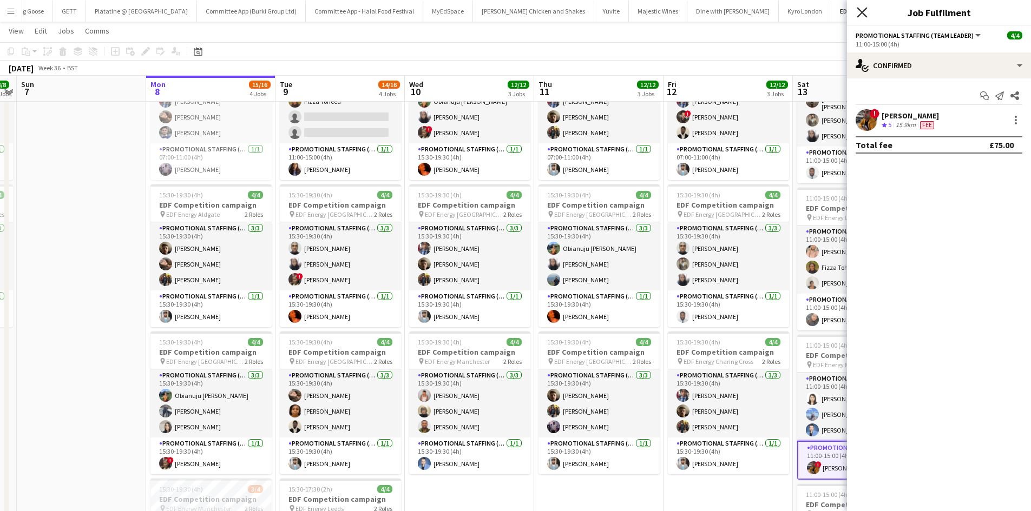
click at [863, 15] on icon "Close pop-in" at bounding box center [862, 12] width 10 height 10
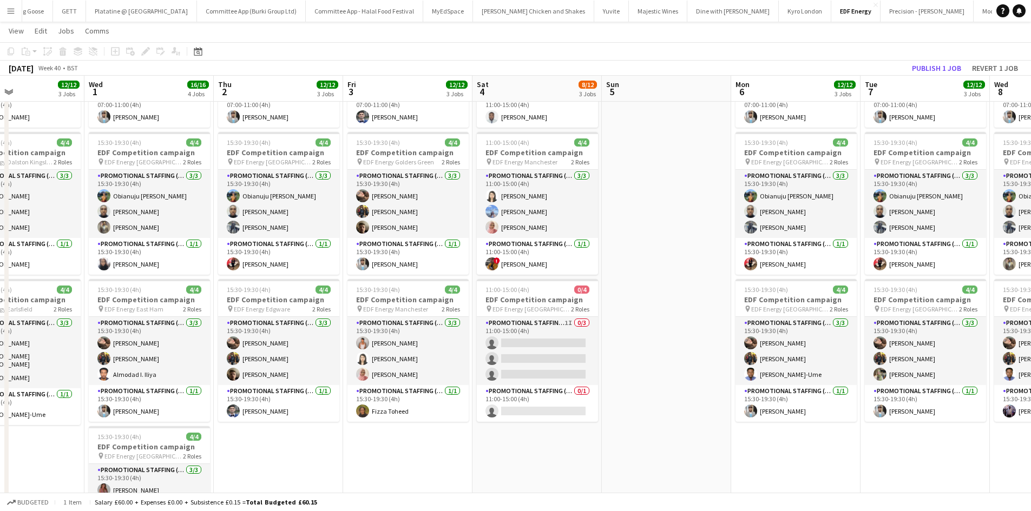
scroll to position [0, 432]
click at [15, 13] on button "Menu" at bounding box center [11, 11] width 22 height 22
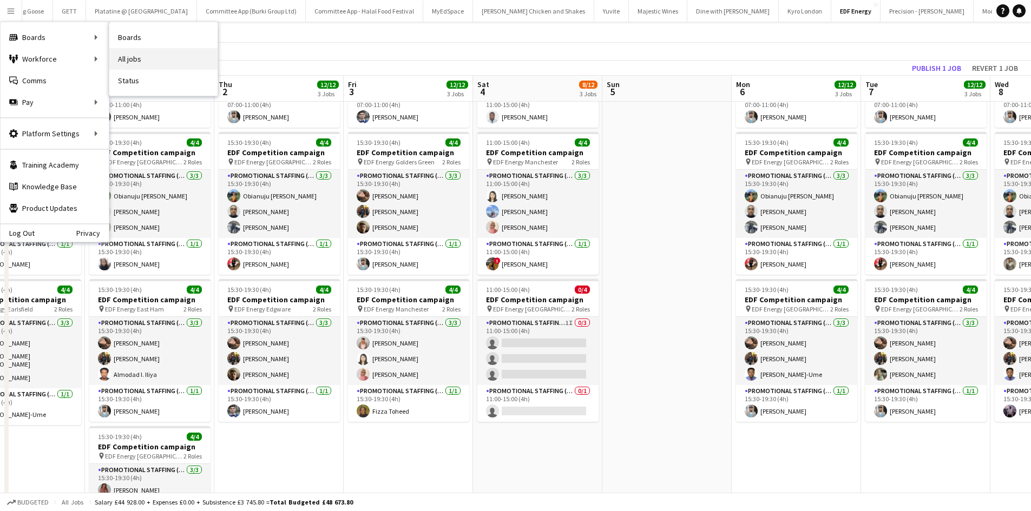
click at [139, 59] on link "All jobs" at bounding box center [163, 59] width 108 height 22
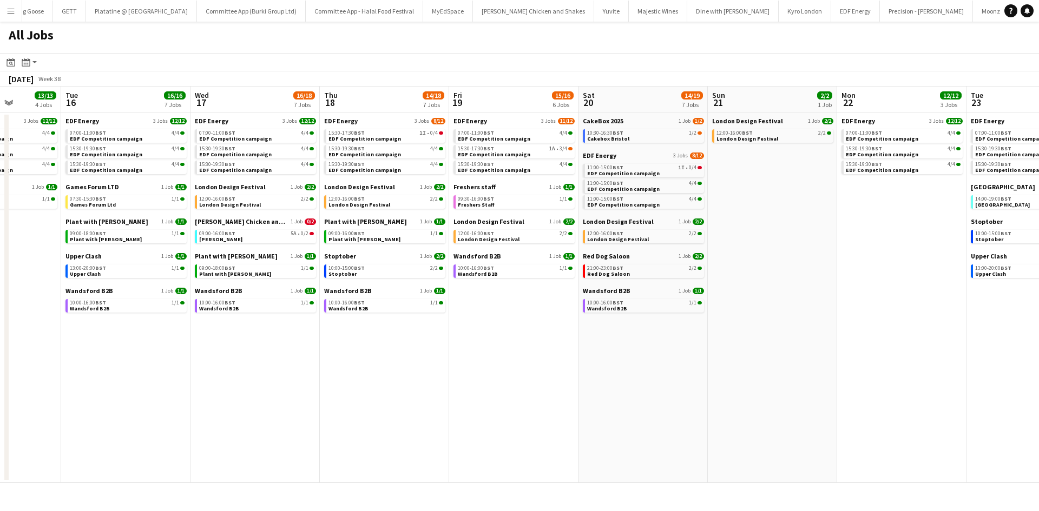
scroll to position [0, 330]
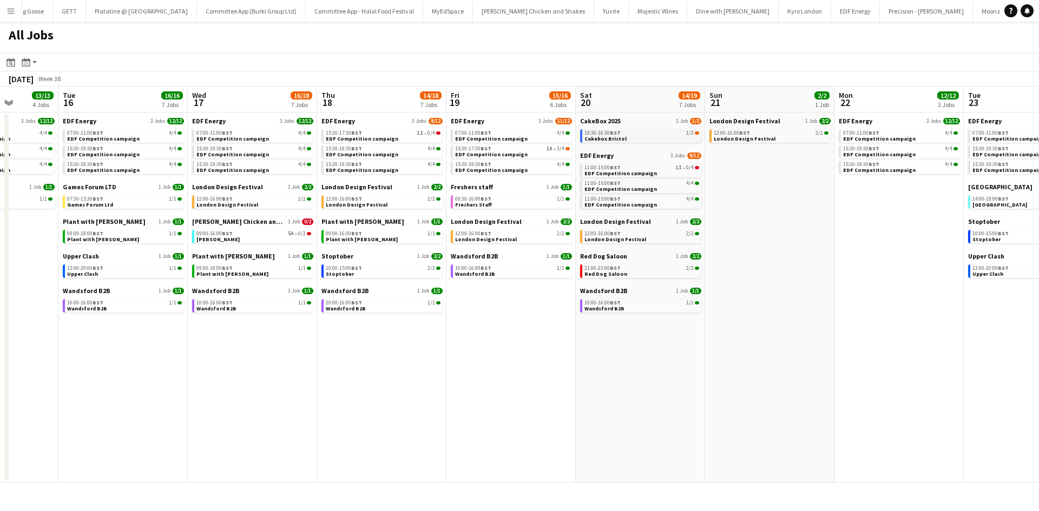
click at [646, 136] on link "10:30-16:30 BST 1/2 Cakebox Bristol" at bounding box center [641, 135] width 115 height 12
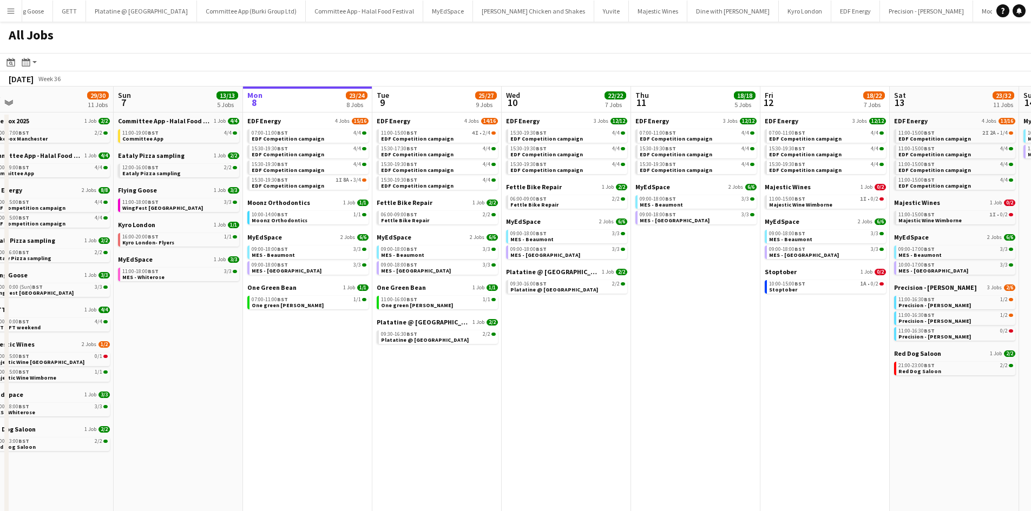
scroll to position [0, 404]
click at [265, 124] on span "EDF Energy" at bounding box center [264, 121] width 34 height 8
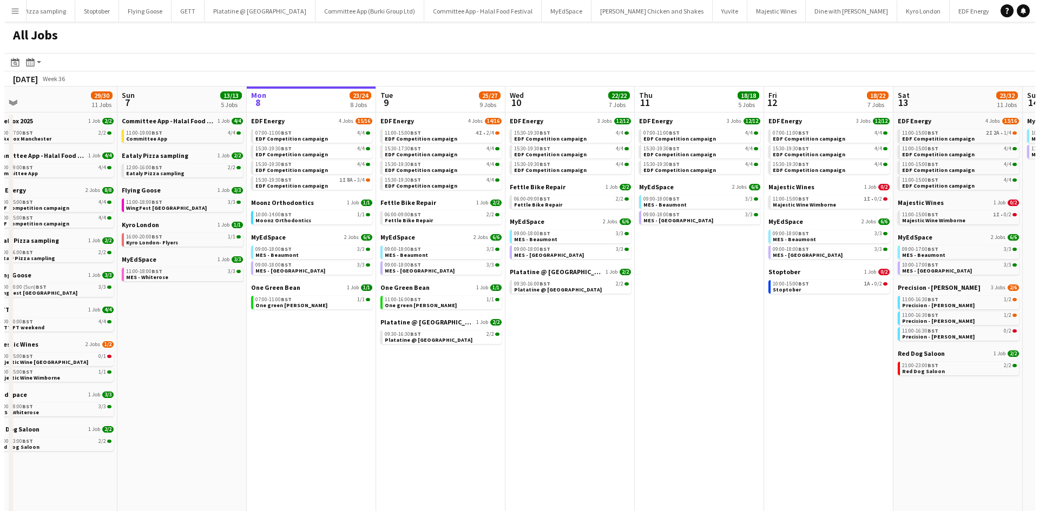
scroll to position [0, 254]
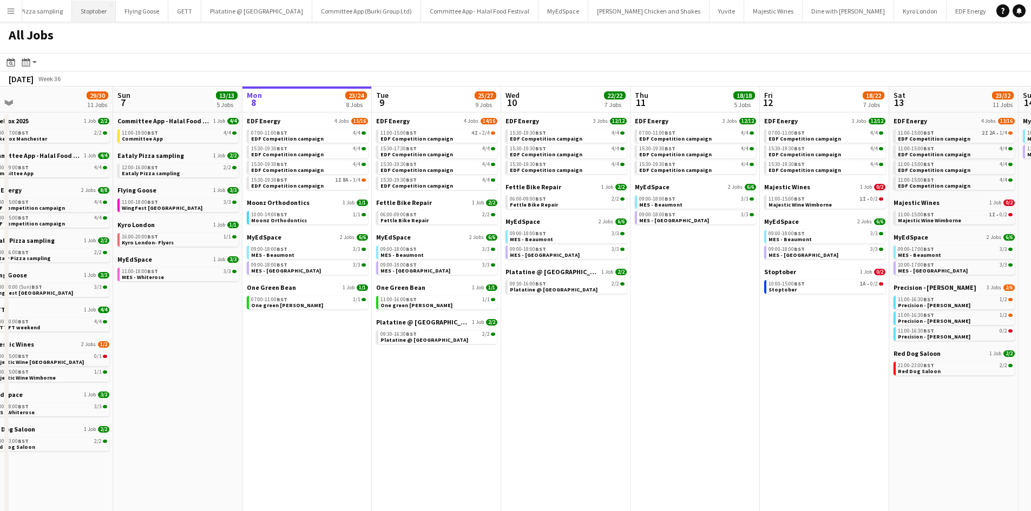
click at [91, 7] on button "Stoptober Close" at bounding box center [94, 11] width 44 height 21
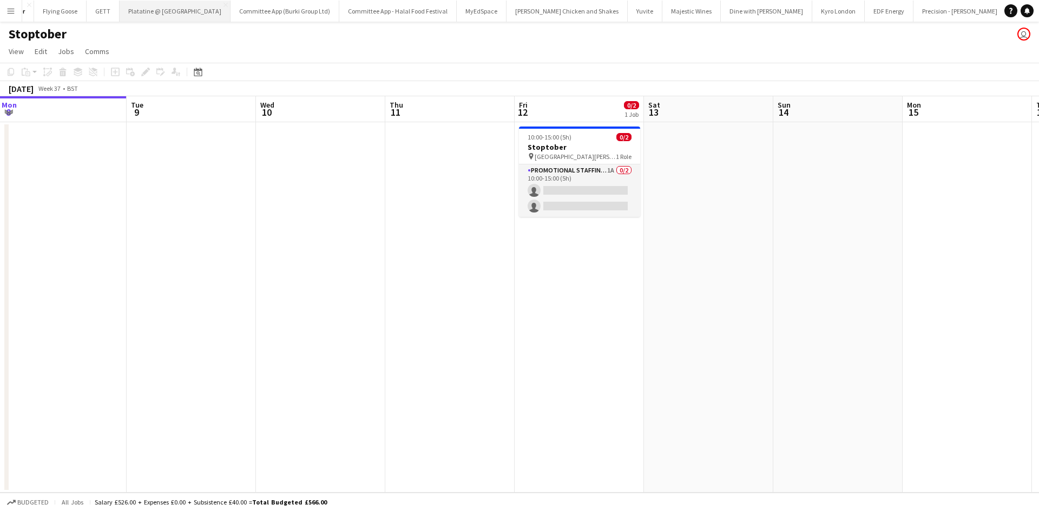
scroll to position [0, 375]
click at [831, 15] on button "EDF Energy Close" at bounding box center [855, 11] width 49 height 21
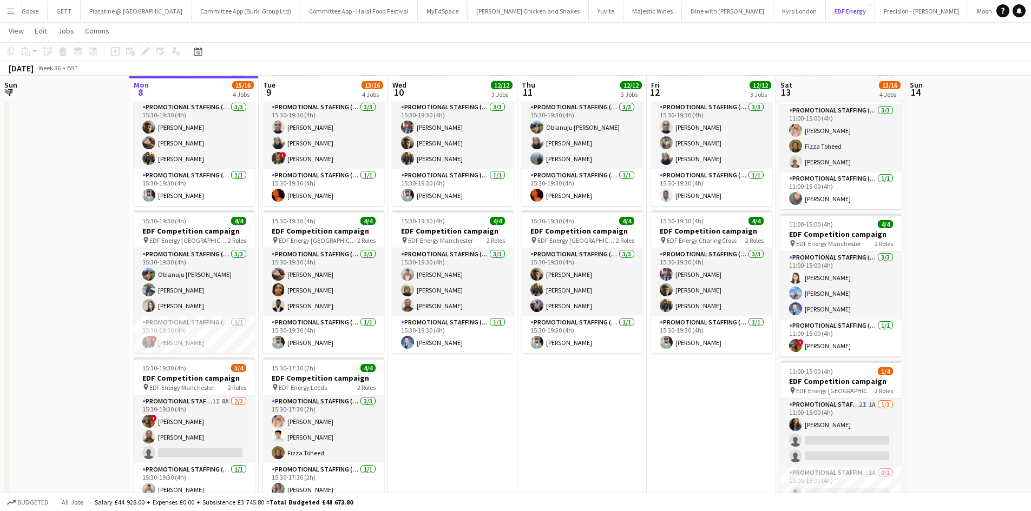
scroll to position [210, 0]
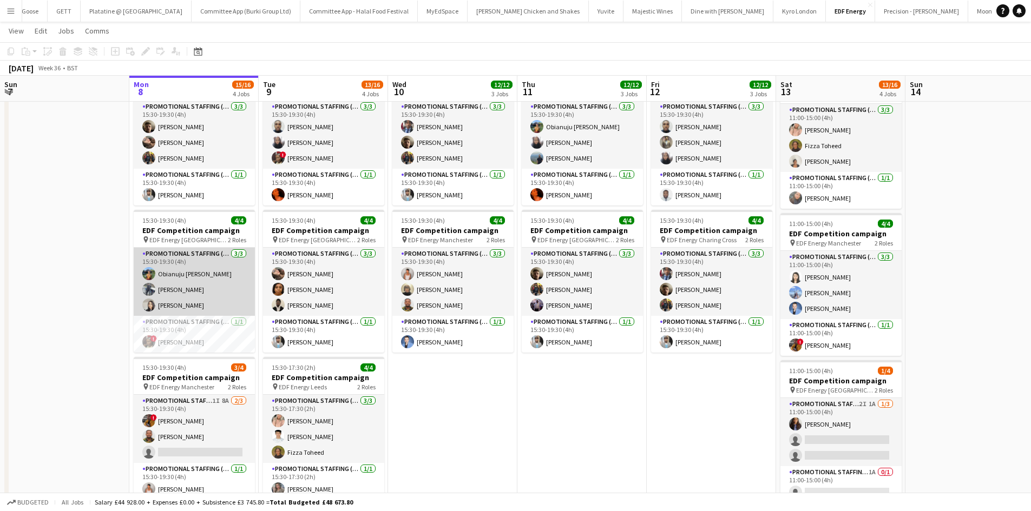
click at [156, 276] on app-card-role "Promotional Staffing (Flyering Staff) 3/3 15:30-19:30 (4h) Obianuju Rosemary Of…" at bounding box center [194, 282] width 121 height 68
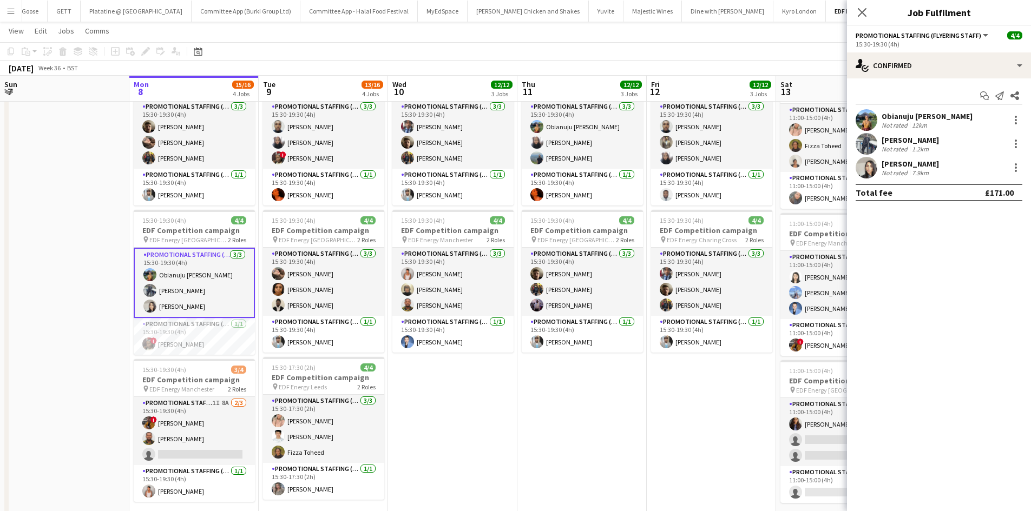
click at [922, 117] on div "Obianuju Rosemary Ofodu" at bounding box center [927, 116] width 91 height 10
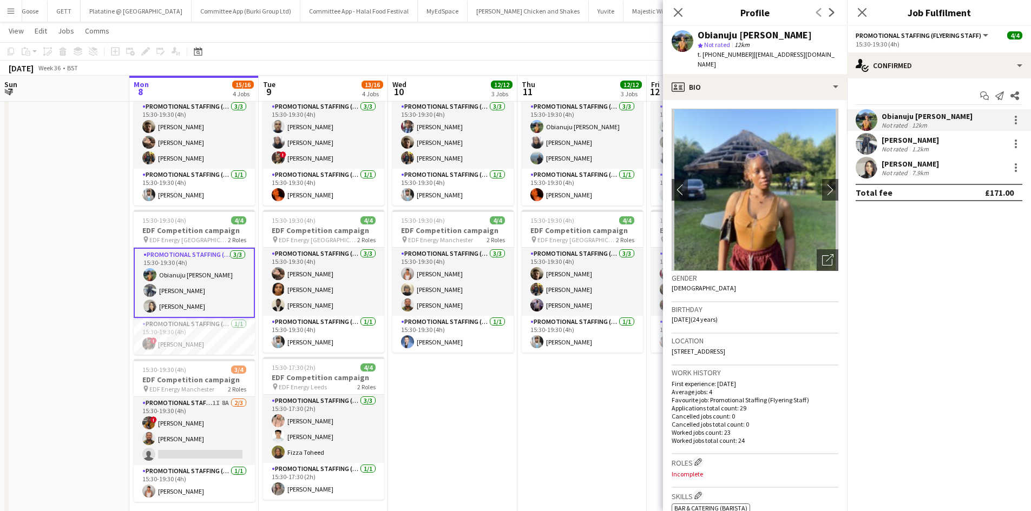
click at [885, 141] on div "Saif Hassan" at bounding box center [910, 140] width 57 height 10
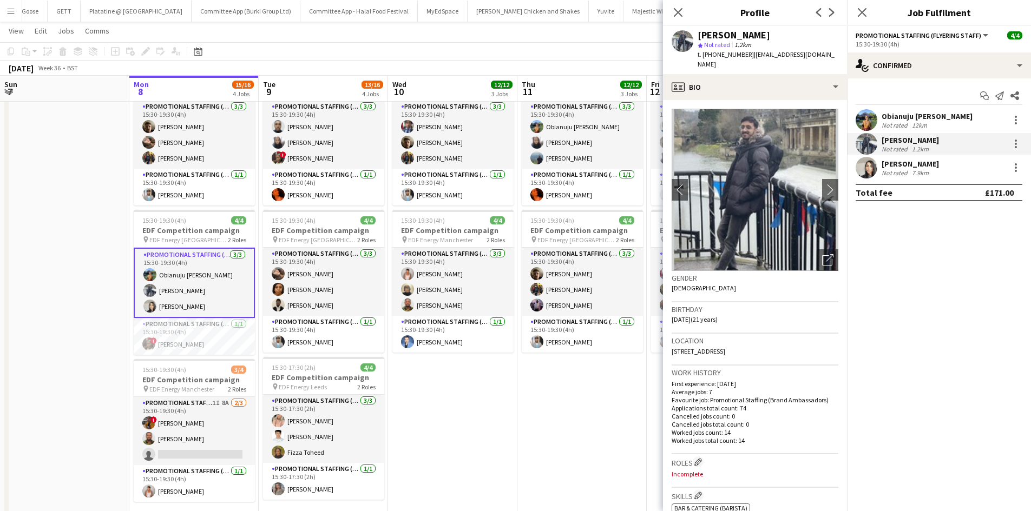
click at [891, 163] on div "Latifa Begum" at bounding box center [910, 164] width 57 height 10
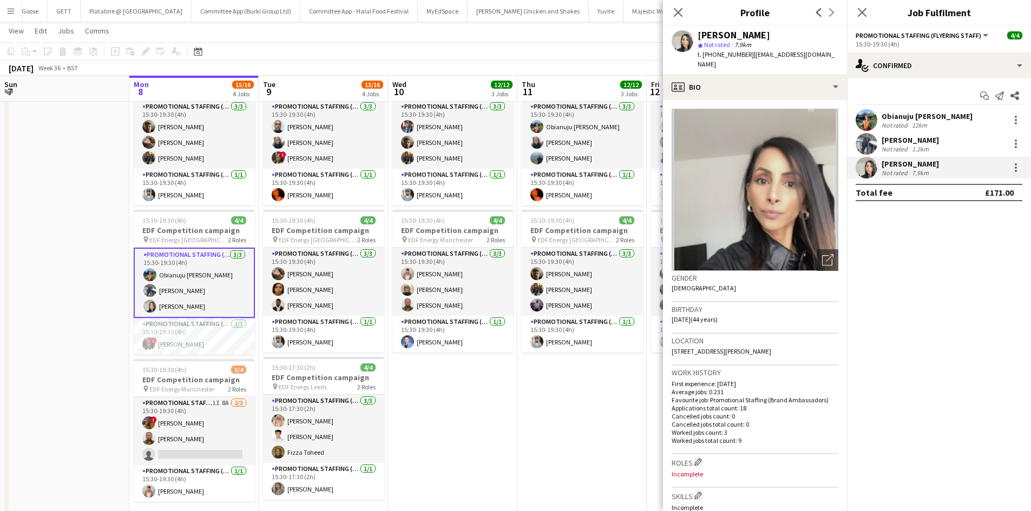
click at [894, 350] on mat-expansion-panel "check Confirmed Start chat Send notification Share Obianuju Rosemary Ofodu Not …" at bounding box center [939, 294] width 184 height 433
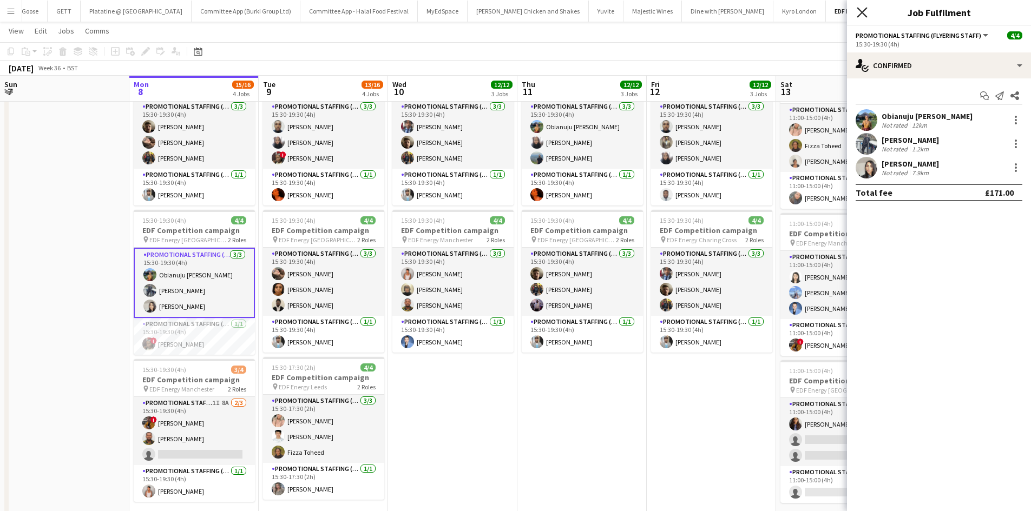
click at [859, 10] on icon at bounding box center [862, 12] width 10 height 10
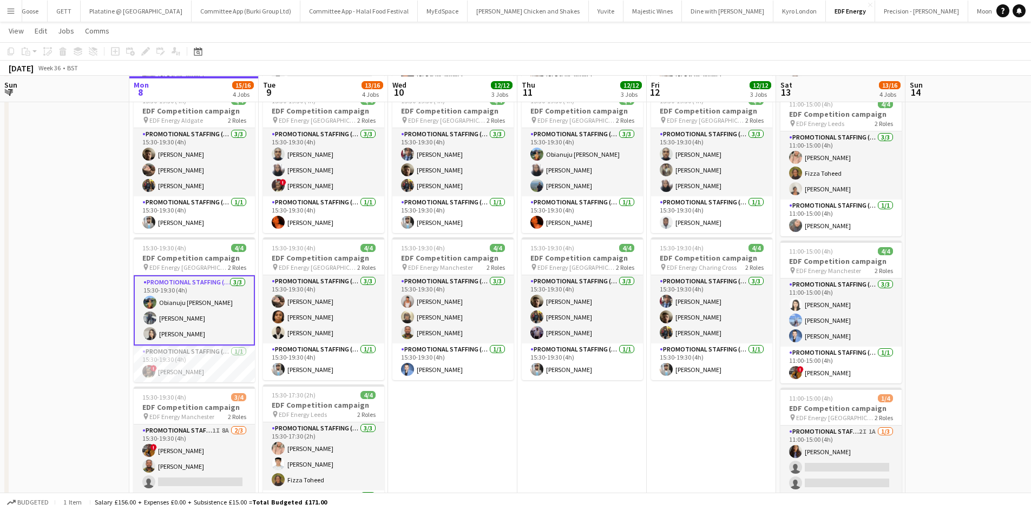
scroll to position [183, 0]
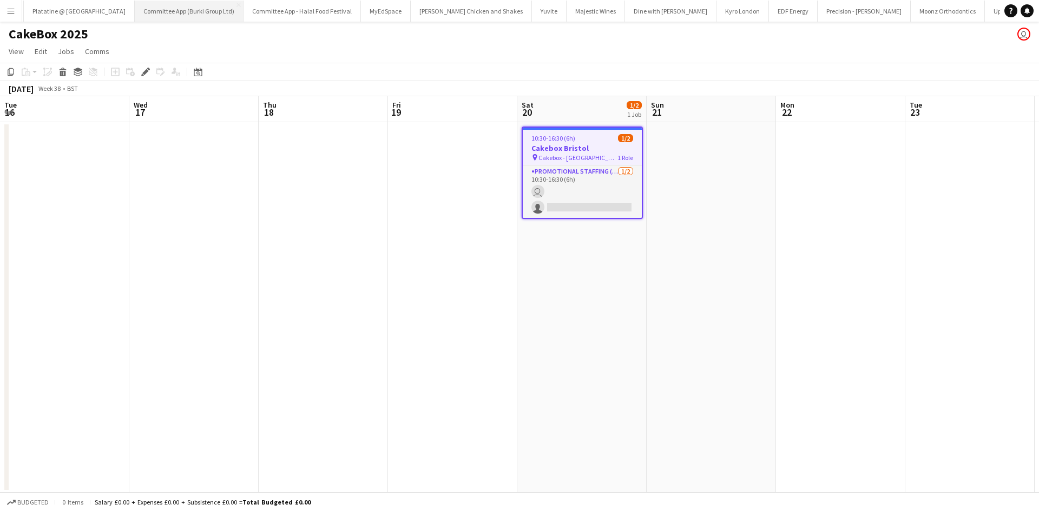
scroll to position [0, 372]
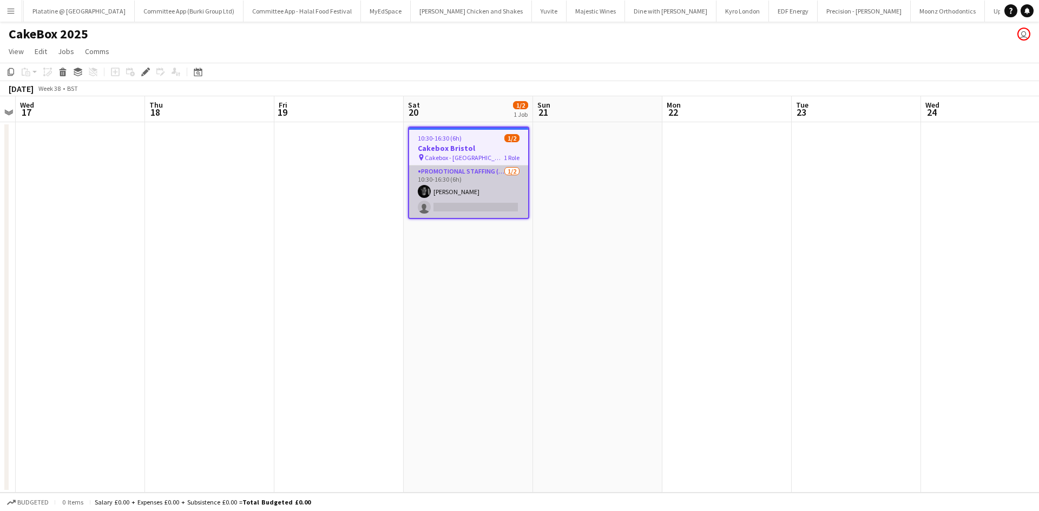
click at [458, 202] on app-card-role "Promotional Staffing (Brand Ambassadors) 1/2 10:30-16:30 (6h) Ethan Evans singl…" at bounding box center [468, 192] width 119 height 52
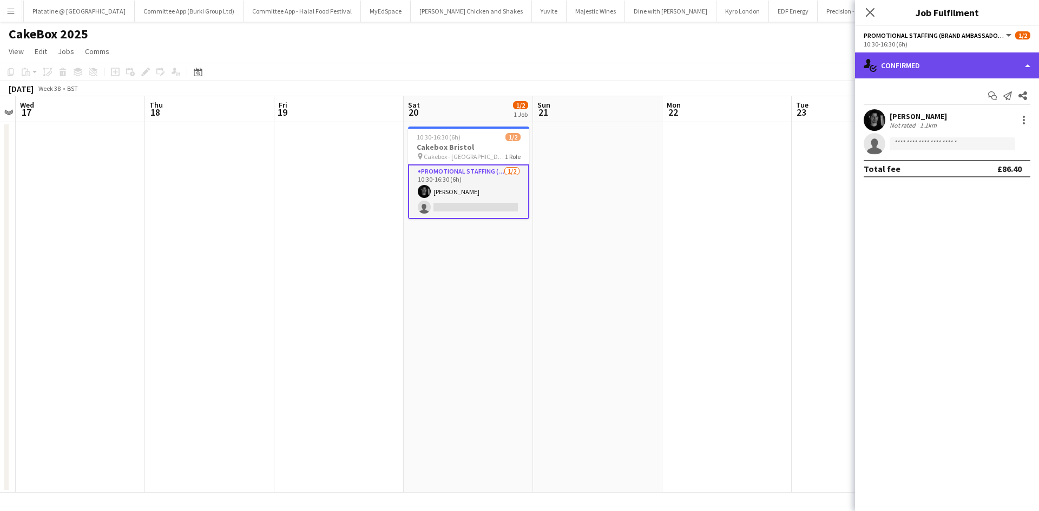
click at [883, 64] on div "single-neutral-actions-check-2 Confirmed" at bounding box center [947, 65] width 184 height 26
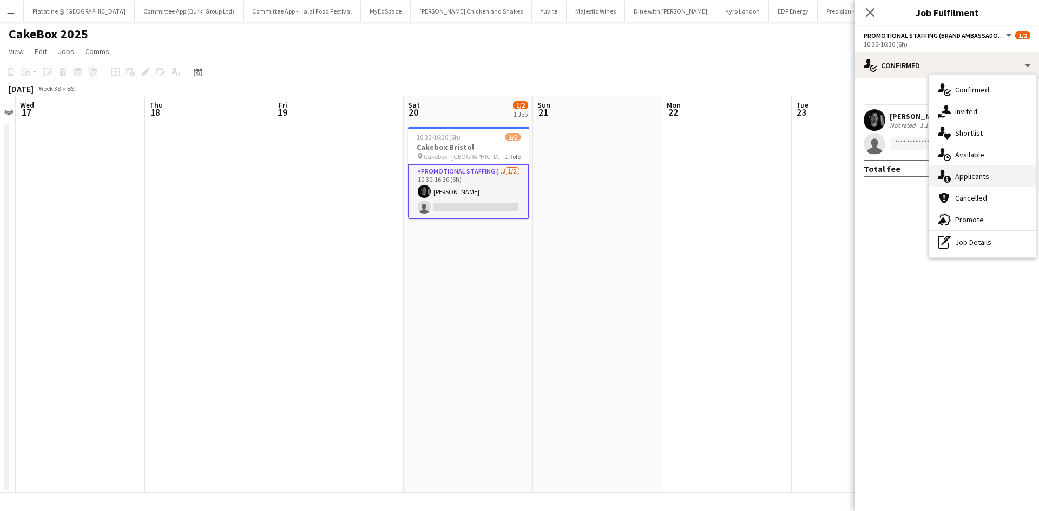
click at [967, 179] on span "Applicants" at bounding box center [972, 177] width 34 height 10
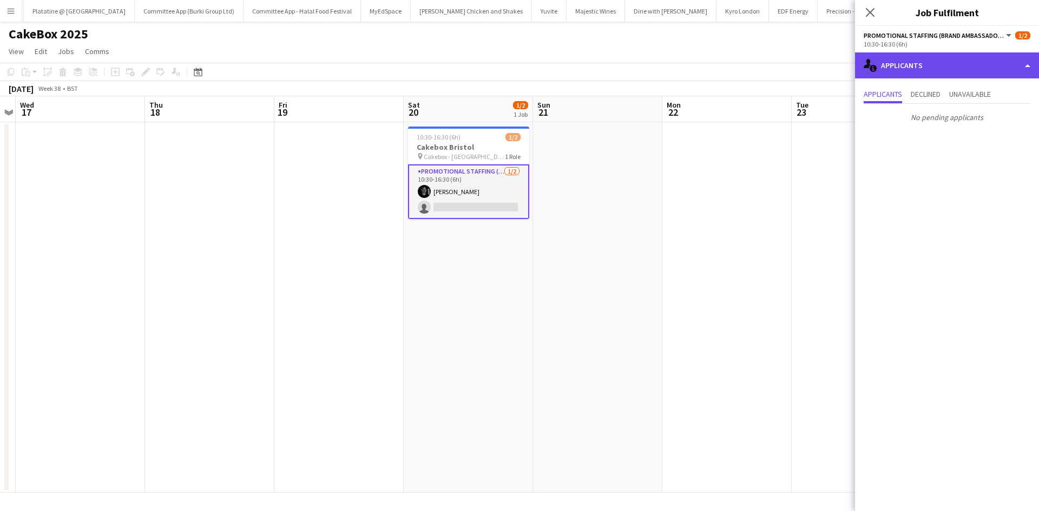
click at [897, 65] on div "single-neutral-actions-information Applicants" at bounding box center [947, 65] width 184 height 26
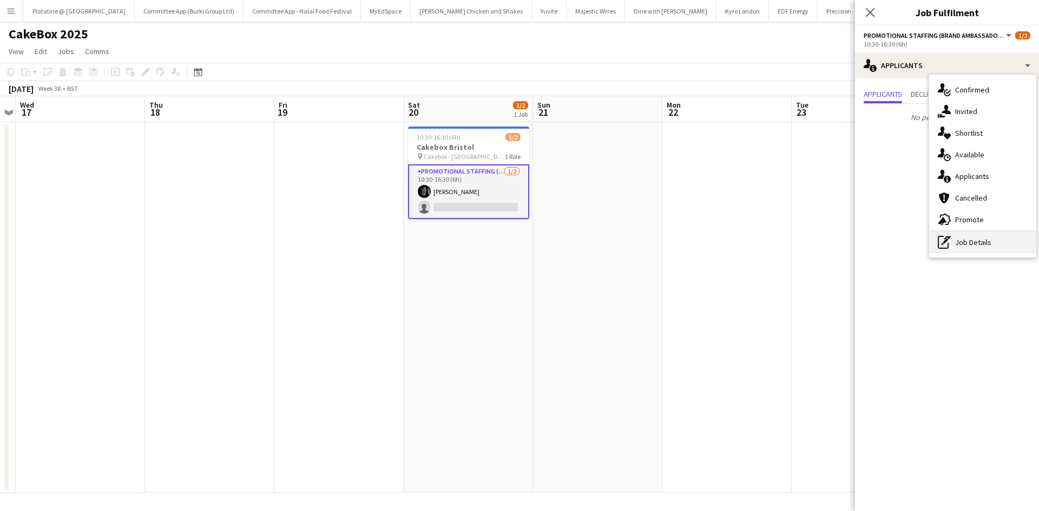
click at [964, 238] on div "pen-write Job Details" at bounding box center [982, 243] width 107 height 22
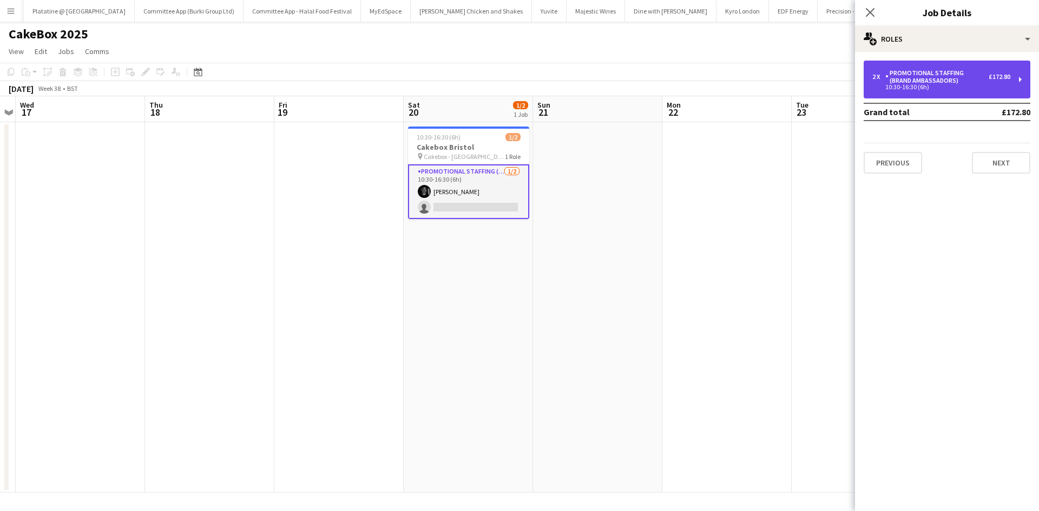
click at [902, 65] on div "2 x Promotional Staffing (Brand Ambassadors) £172.80 10:30-16:30 (6h)" at bounding box center [947, 80] width 167 height 38
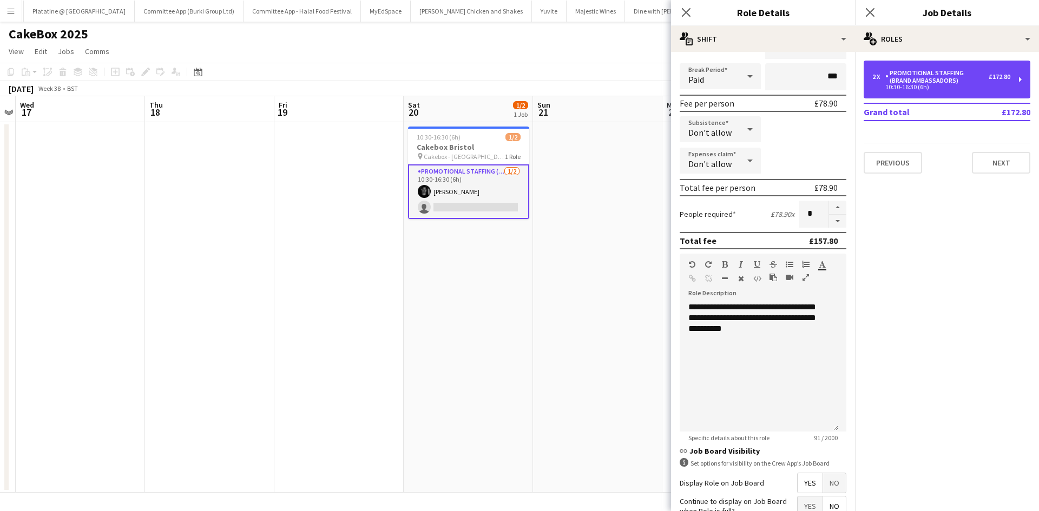
scroll to position [123, 0]
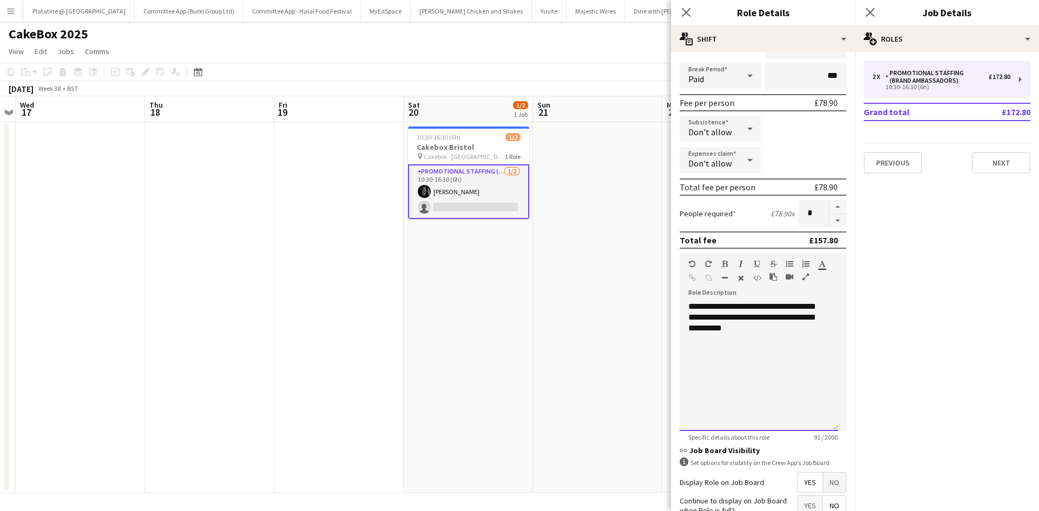
click at [780, 338] on div "**********" at bounding box center [759, 366] width 159 height 130
drag, startPoint x: 780, startPoint y: 338, endPoint x: 658, endPoint y: 263, distance: 144.0
click at [658, 263] on body "Menu Boards Boards Boards All jobs Status Workforce Workforce My Workforce Recr…" at bounding box center [519, 255] width 1039 height 511
click at [686, 8] on icon "Close pop-in" at bounding box center [686, 12] width 10 height 10
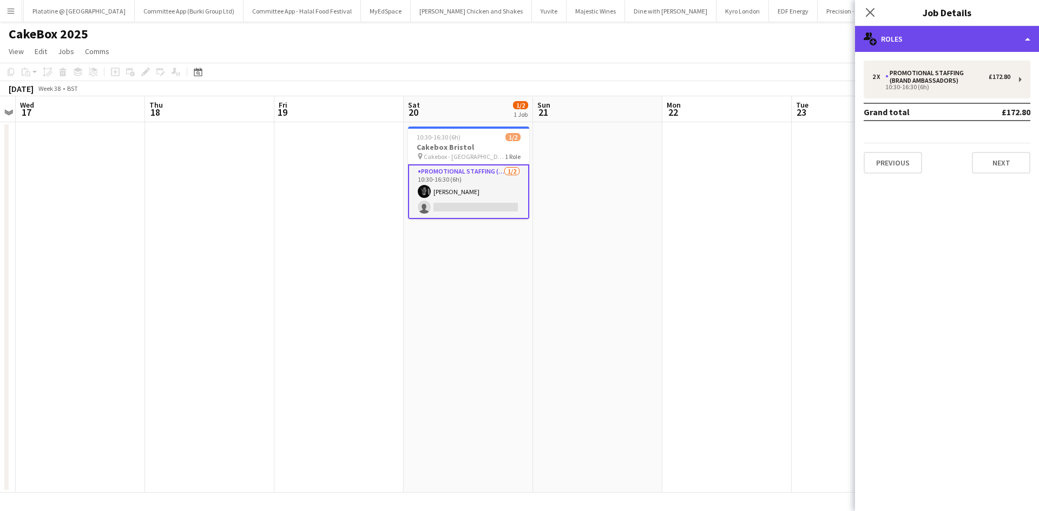
click at [903, 36] on div "multiple-users-add Roles" at bounding box center [947, 39] width 184 height 26
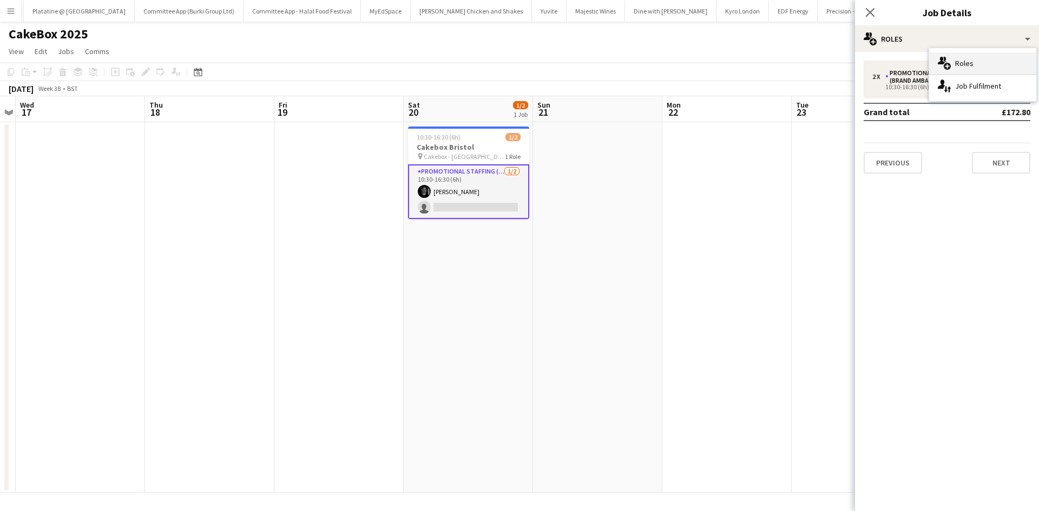
click at [973, 58] on div "multiple-users-add Roles" at bounding box center [982, 63] width 107 height 22
click at [870, 10] on icon "Close pop-in" at bounding box center [870, 12] width 10 height 10
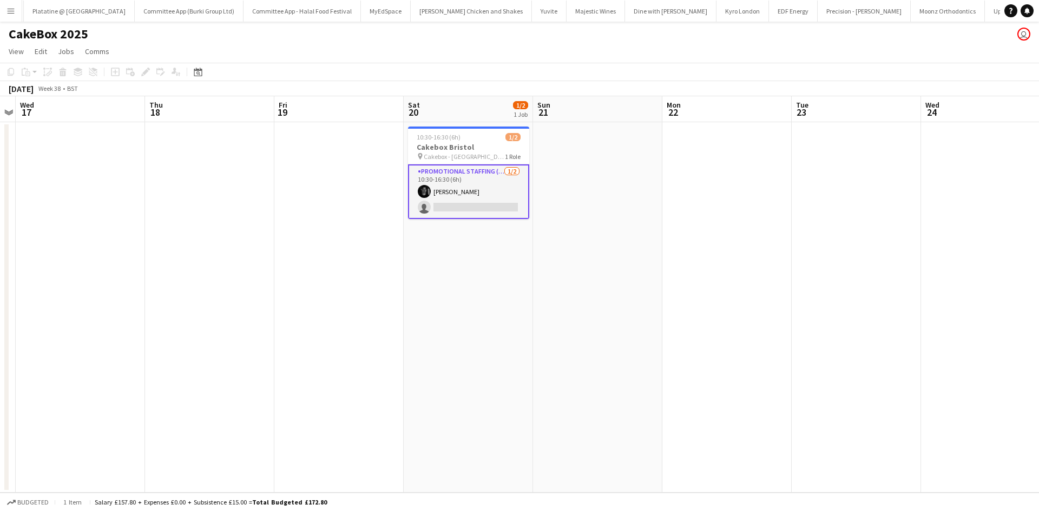
click at [454, 168] on app-card-role "Promotional Staffing (Brand Ambassadors) 1/2 10:30-16:30 (6h) Ethan Evans singl…" at bounding box center [468, 192] width 121 height 55
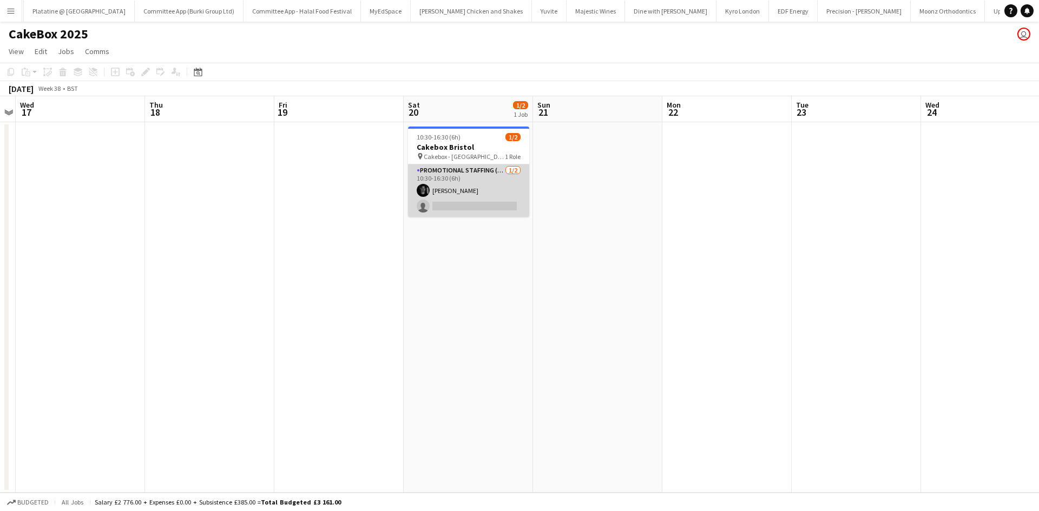
click at [413, 183] on app-card-role "Promotional Staffing (Brand Ambassadors) 1/2 10:30-16:30 (6h) Ethan Evans singl…" at bounding box center [468, 191] width 121 height 52
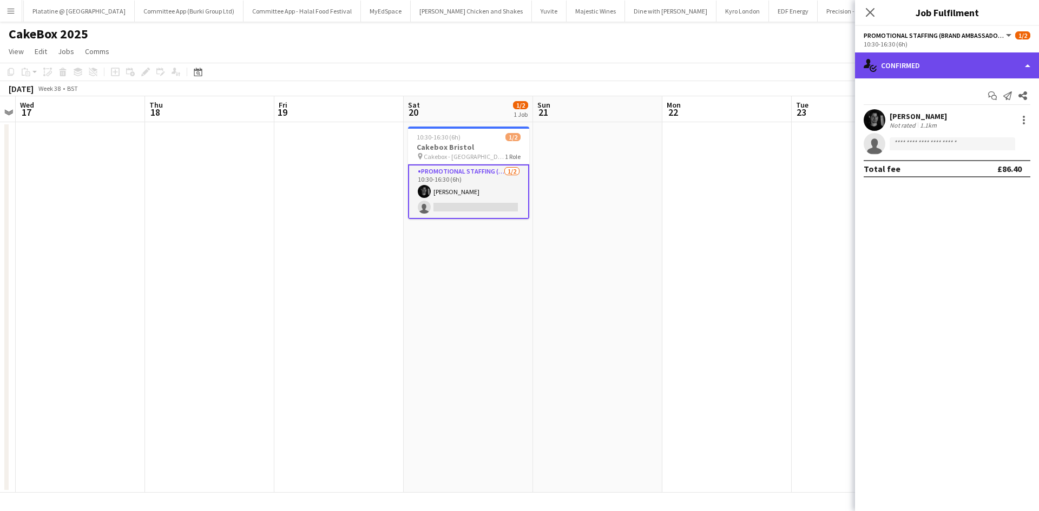
click at [906, 66] on div "single-neutral-actions-check-2 Confirmed" at bounding box center [947, 65] width 184 height 26
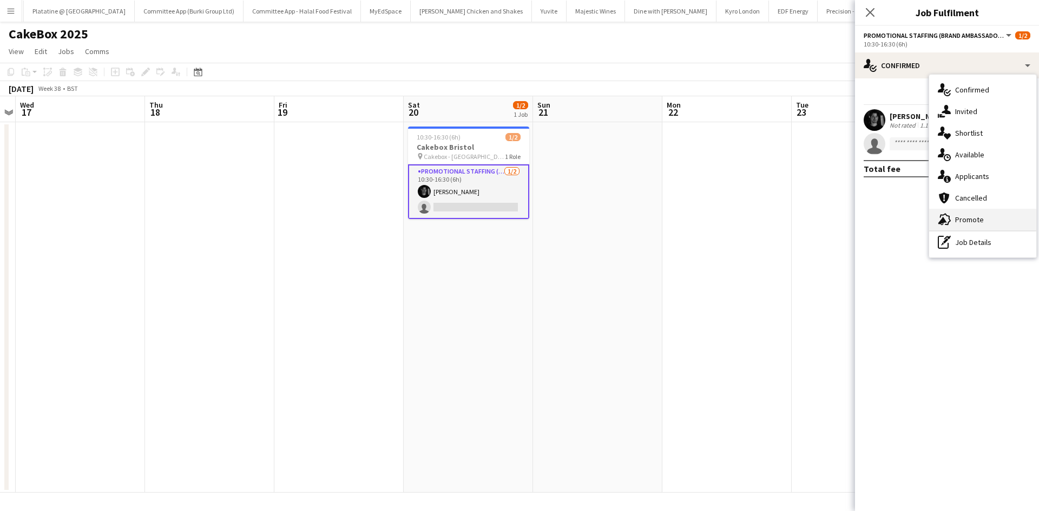
click at [963, 217] on span "Promote" at bounding box center [969, 220] width 29 height 10
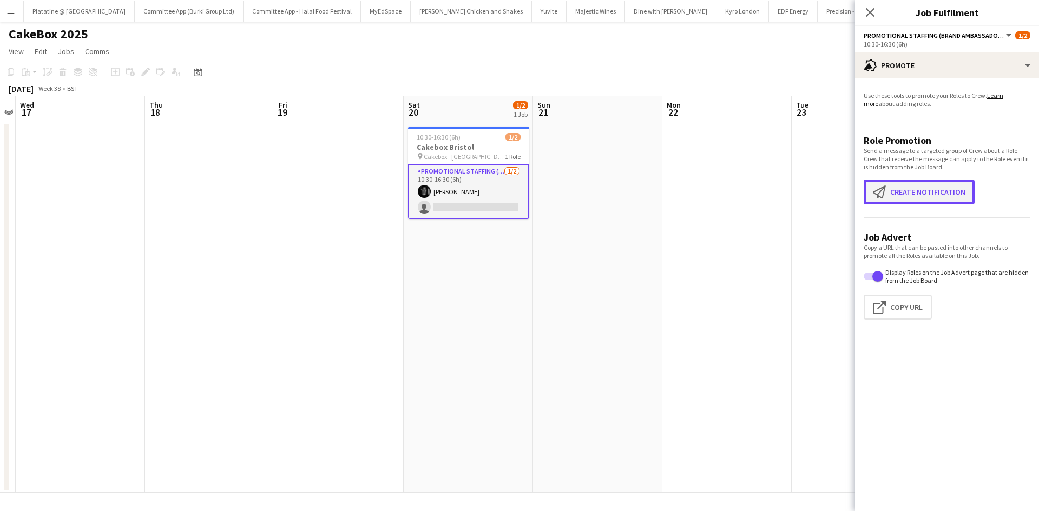
click at [907, 199] on button "Create notification Create notification" at bounding box center [919, 192] width 111 height 25
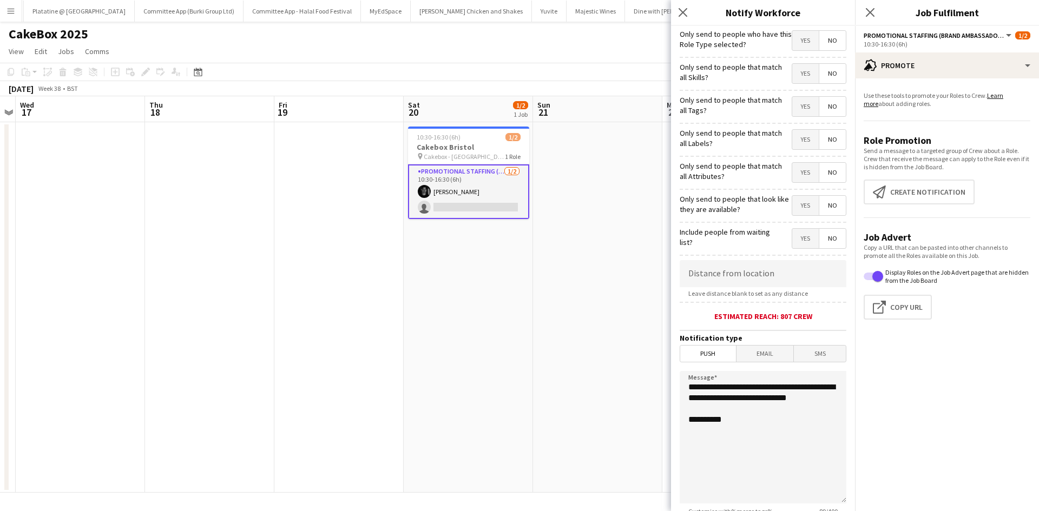
click at [700, 350] on span "Push" at bounding box center [708, 354] width 56 height 16
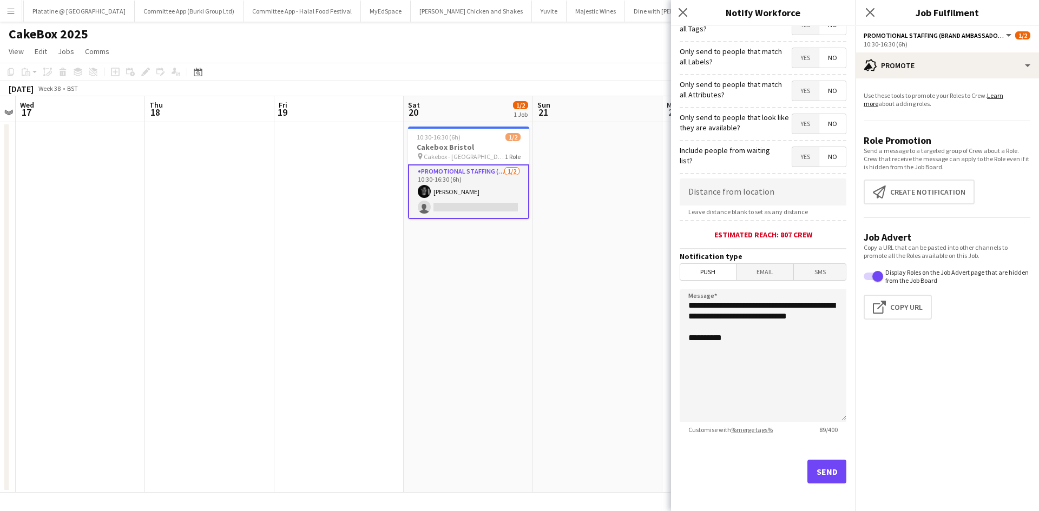
scroll to position [82, 0]
click at [731, 188] on input at bounding box center [763, 191] width 167 height 27
type input "******"
drag, startPoint x: 731, startPoint y: 188, endPoint x: 612, endPoint y: 187, distance: 119.1
click at [612, 187] on body "Menu Boards Boards Boards All jobs Status Workforce Workforce My Workforce Recr…" at bounding box center [519, 255] width 1039 height 511
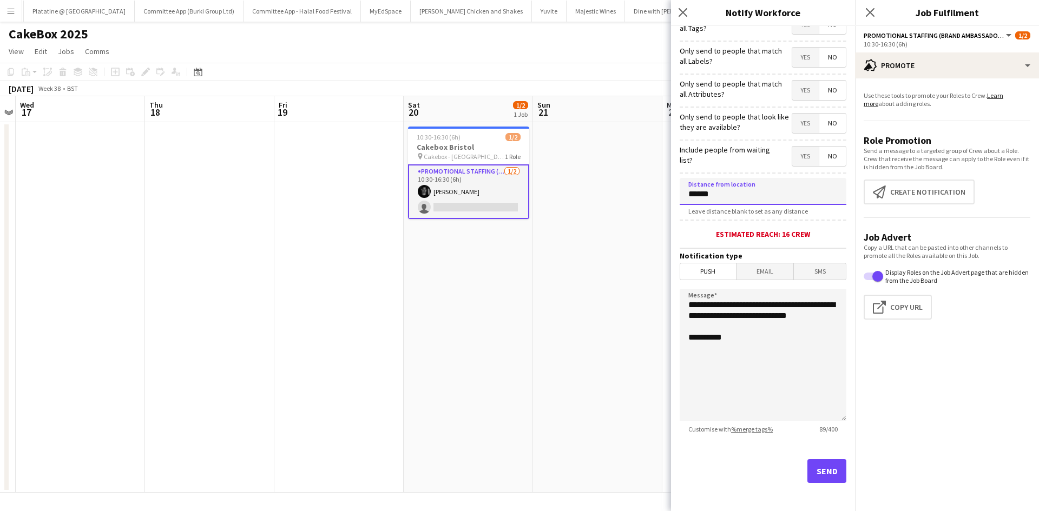
type input "******"
drag, startPoint x: 746, startPoint y: 340, endPoint x: 597, endPoint y: 231, distance: 184.7
click at [597, 231] on body "Menu Boards Boards Boards All jobs Status Workforce Workforce My Workforce Recr…" at bounding box center [519, 255] width 1039 height 511
click at [712, 358] on textarea "**********" at bounding box center [763, 355] width 167 height 133
drag, startPoint x: 728, startPoint y: 365, endPoint x: 614, endPoint y: 248, distance: 162.6
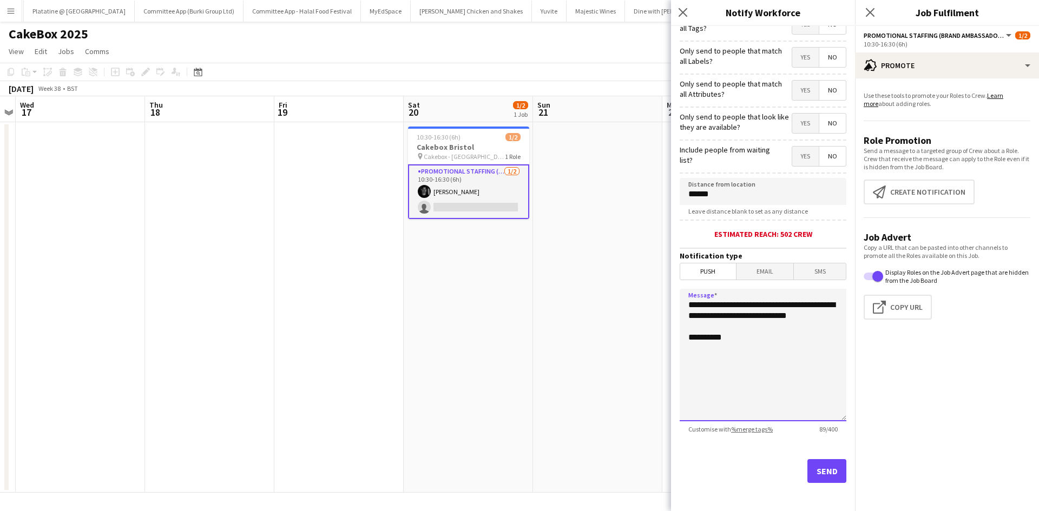
click at [614, 248] on body "Menu Boards Boards Boards All jobs Status Workforce Workforce My Workforce Recr…" at bounding box center [519, 255] width 1039 height 511
paste textarea "*****"
click at [726, 348] on textarea "**********" at bounding box center [763, 355] width 167 height 133
click at [749, 350] on textarea "**********" at bounding box center [763, 355] width 167 height 133
click at [733, 371] on textarea "**********" at bounding box center [763, 355] width 167 height 133
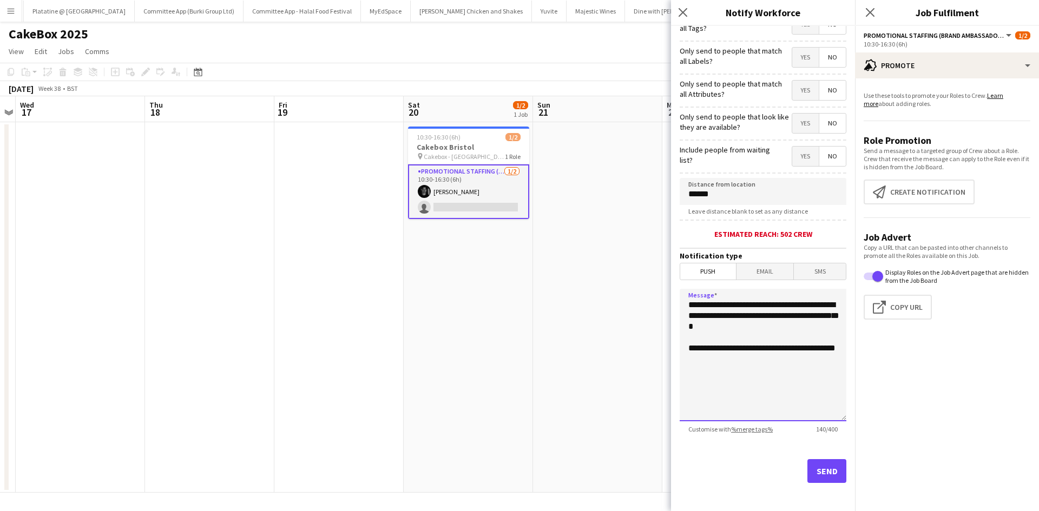
drag, startPoint x: 733, startPoint y: 371, endPoint x: 667, endPoint y: 348, distance: 70.3
click at [667, 348] on body "Menu Boards Boards Boards All jobs Status Workforce Workforce My Workforce Recr…" at bounding box center [519, 255] width 1039 height 511
click at [688, 304] on textarea "**********" at bounding box center [763, 355] width 167 height 133
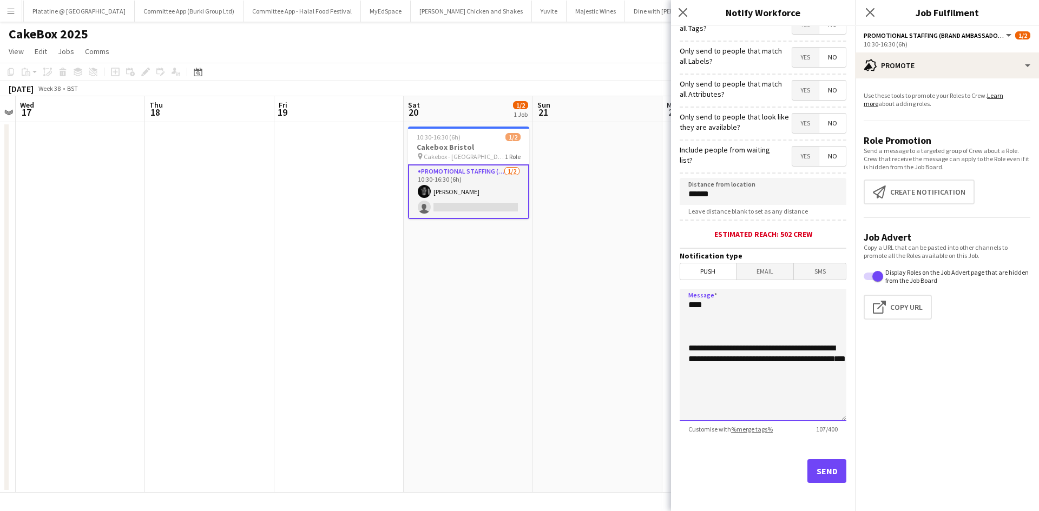
paste textarea "**********"
click at [777, 392] on textarea "**********" at bounding box center [763, 355] width 167 height 133
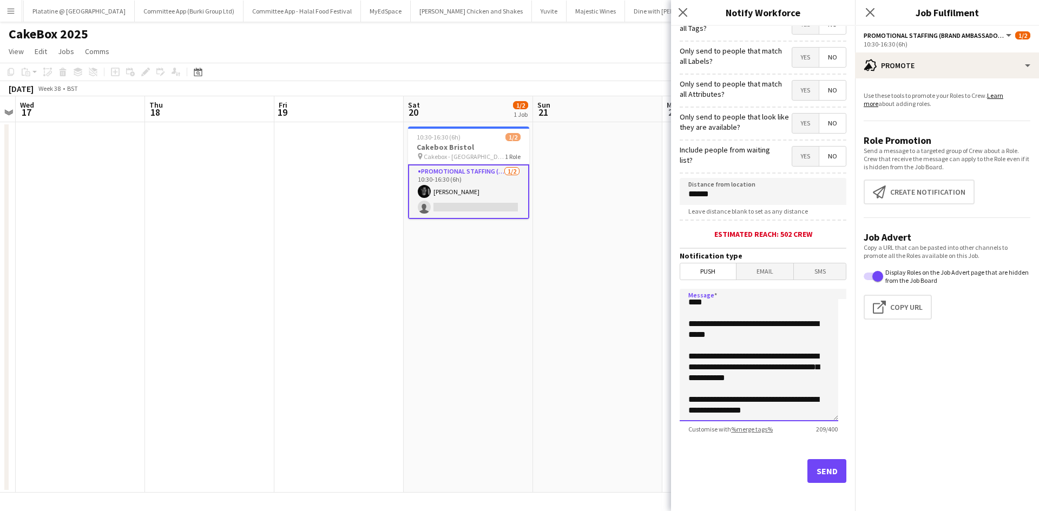
scroll to position [0, 0]
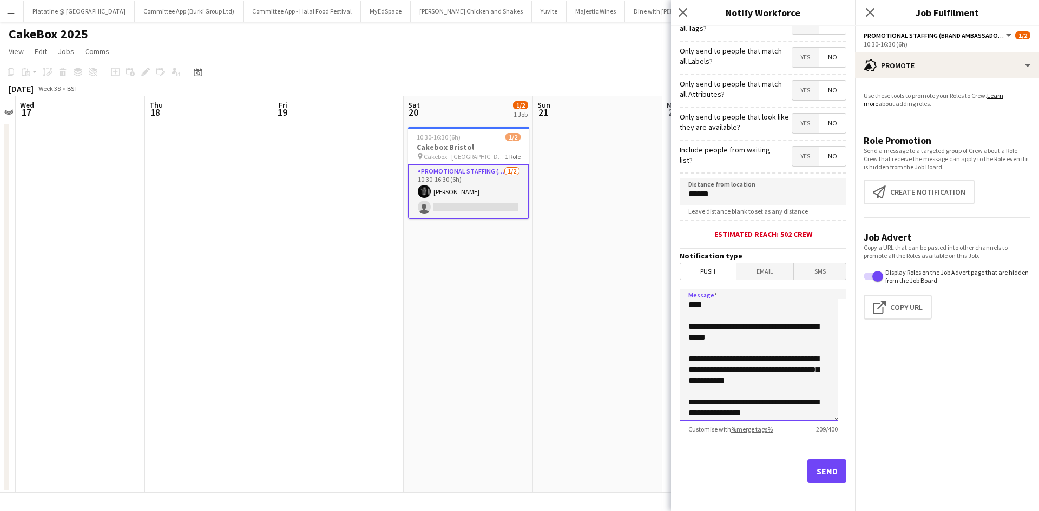
drag, startPoint x: 759, startPoint y: 421, endPoint x: 666, endPoint y: 274, distance: 174.2
click at [666, 274] on body "Menu Boards Boards Boards All jobs Status Workforce Workforce My Workforce Recr…" at bounding box center [519, 255] width 1039 height 511
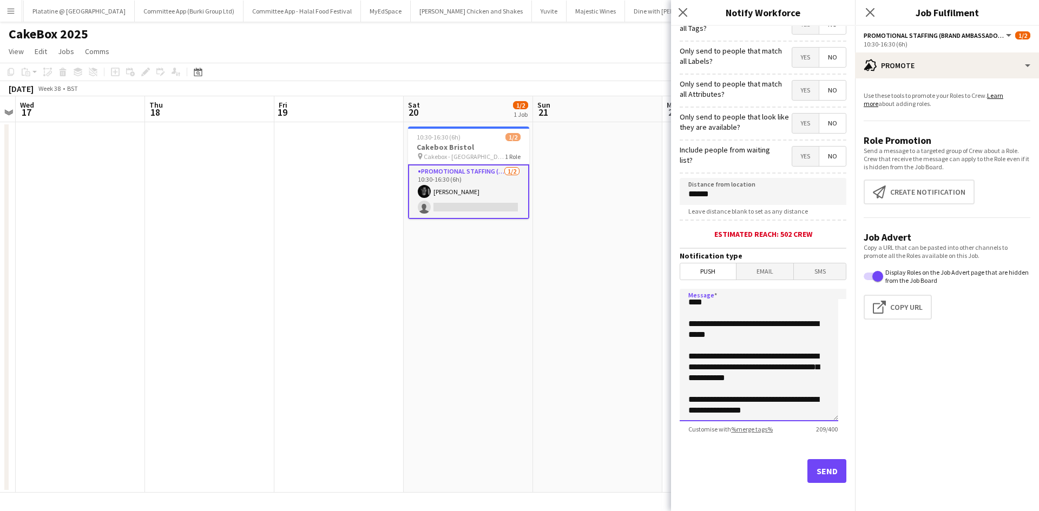
scroll to position [84, 0]
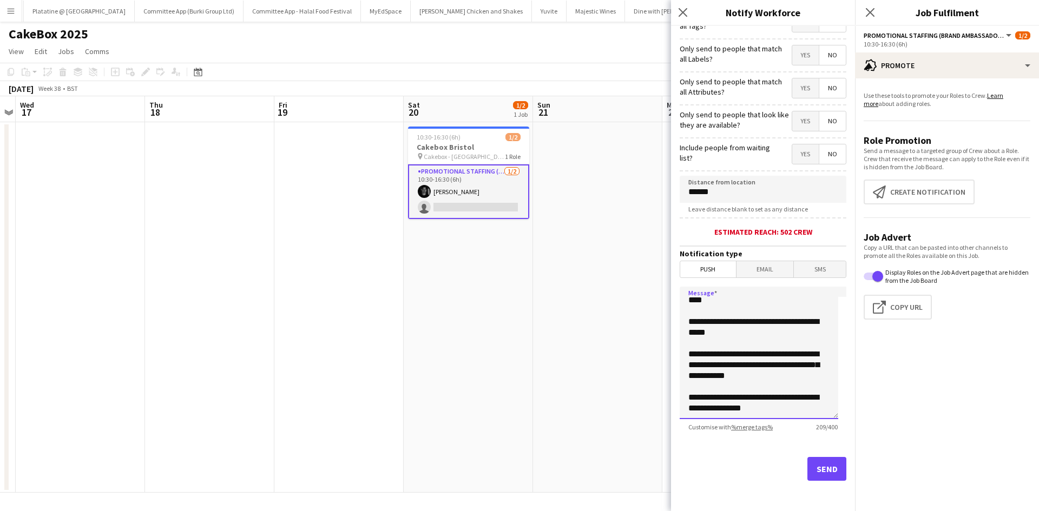
type textarea "**********"
click at [819, 471] on button "Send" at bounding box center [826, 469] width 39 height 24
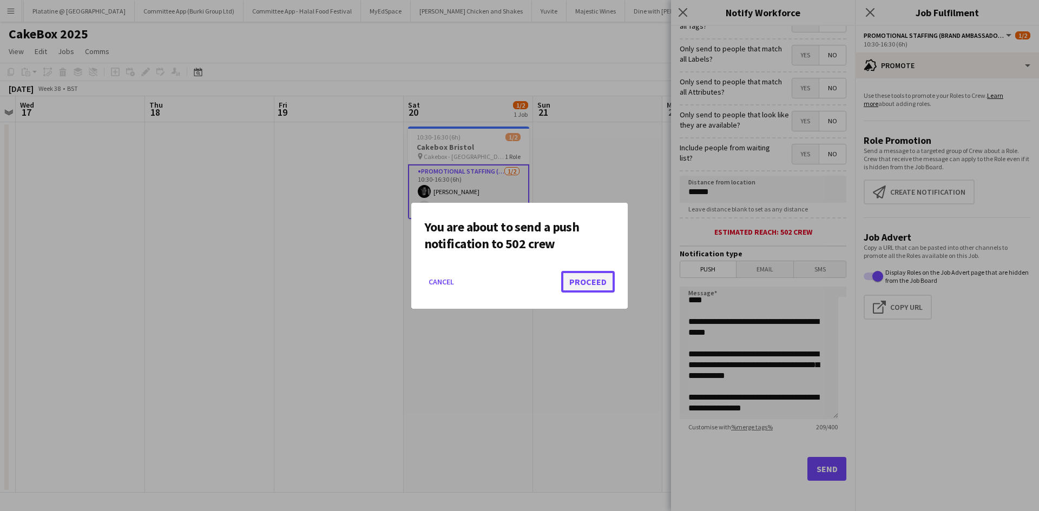
click at [600, 287] on button "Proceed" at bounding box center [588, 282] width 54 height 22
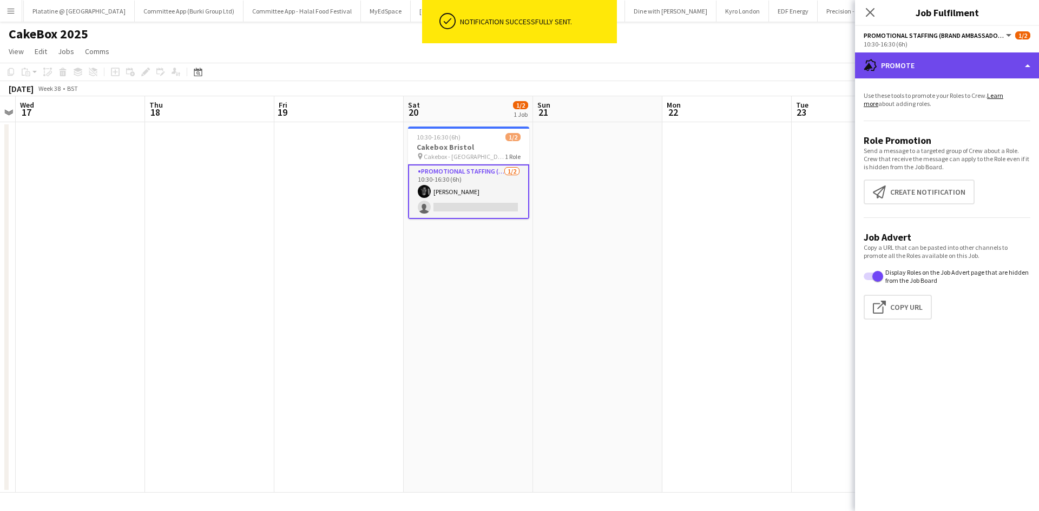
click at [925, 61] on div "advertising-megaphone Promote" at bounding box center [947, 65] width 184 height 26
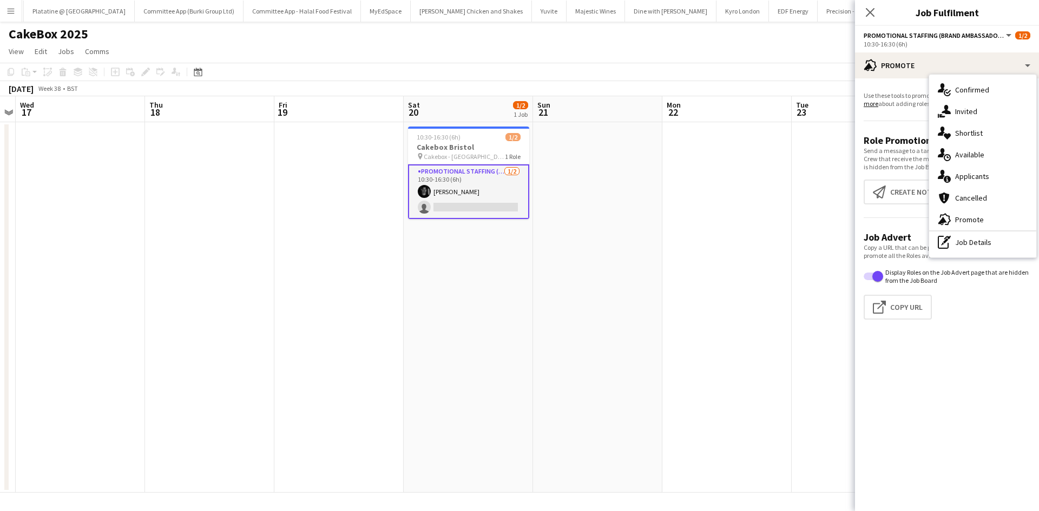
click at [875, 128] on app-promote-tab "Use these tools to promote your Roles to Crew. Learn more about adding roles. R…" at bounding box center [947, 207] width 184 height 241
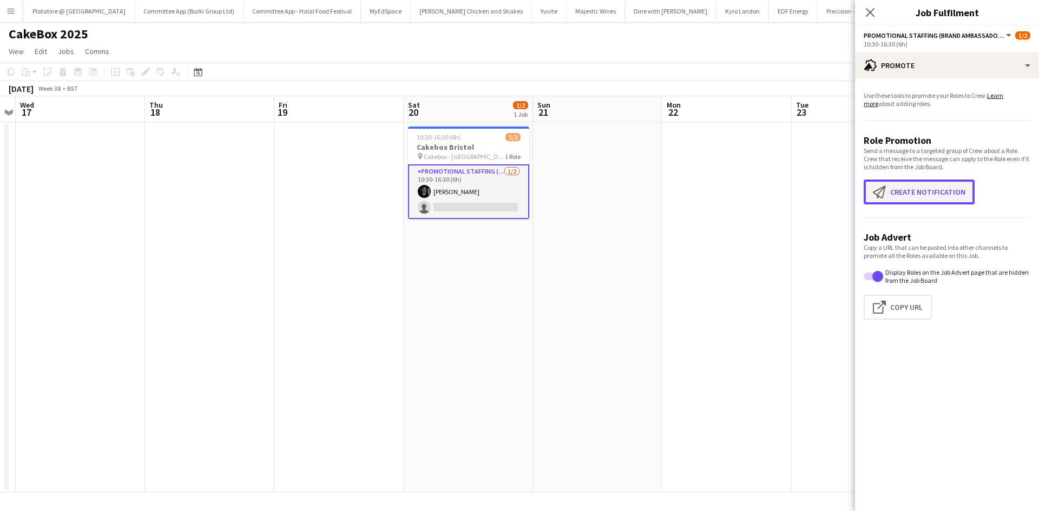
click at [882, 197] on app-icon "Create notification" at bounding box center [881, 192] width 17 height 13
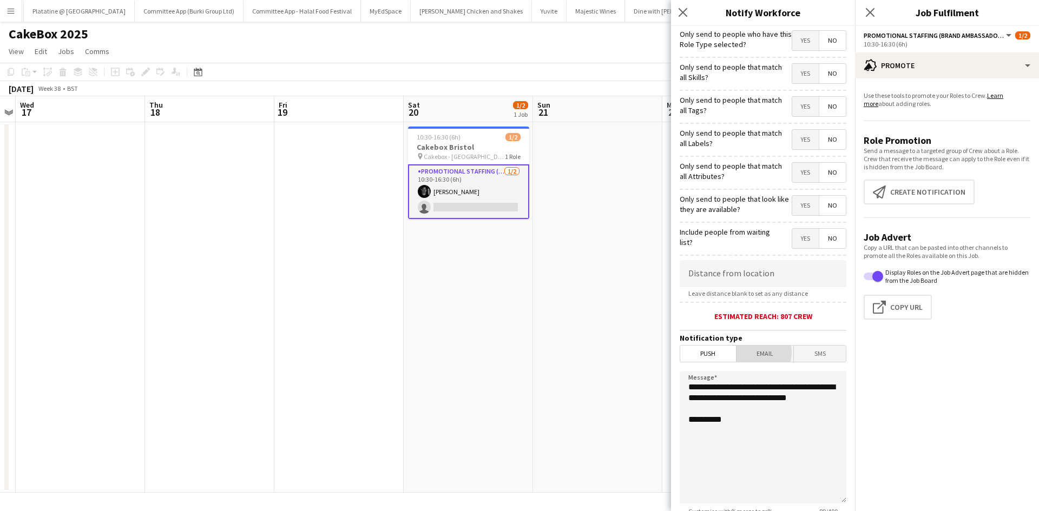
click at [753, 353] on span "Email" at bounding box center [765, 354] width 57 height 16
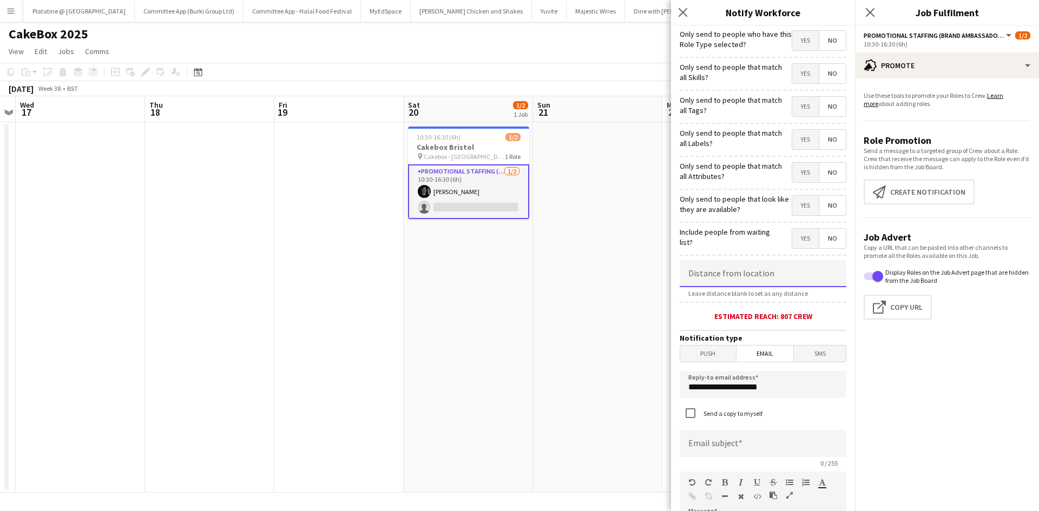
click at [739, 282] on input at bounding box center [763, 273] width 167 height 27
type input "******"
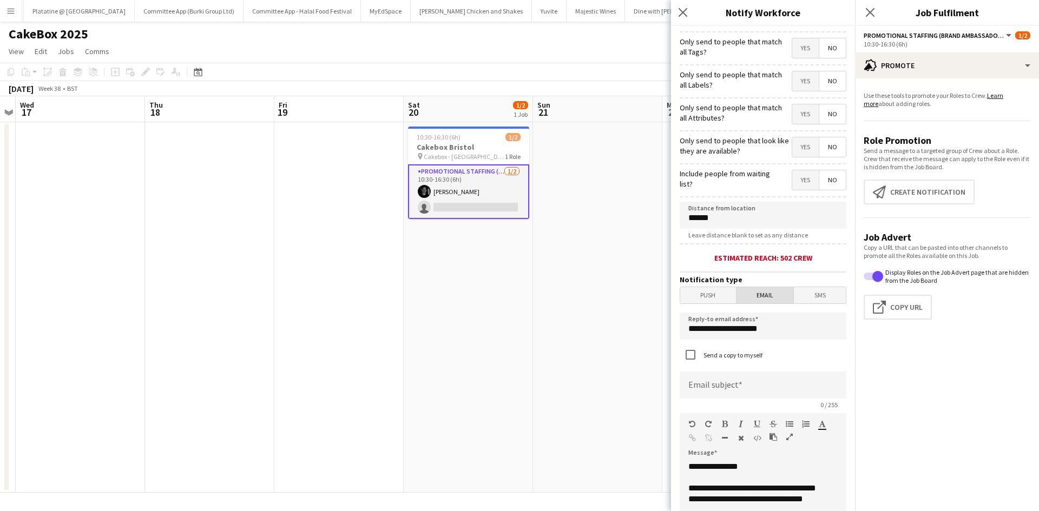
scroll to position [59, 0]
drag, startPoint x: 705, startPoint y: 324, endPoint x: 686, endPoint y: 321, distance: 19.1
click at [686, 321] on input "**********" at bounding box center [763, 325] width 167 height 27
type input "**********"
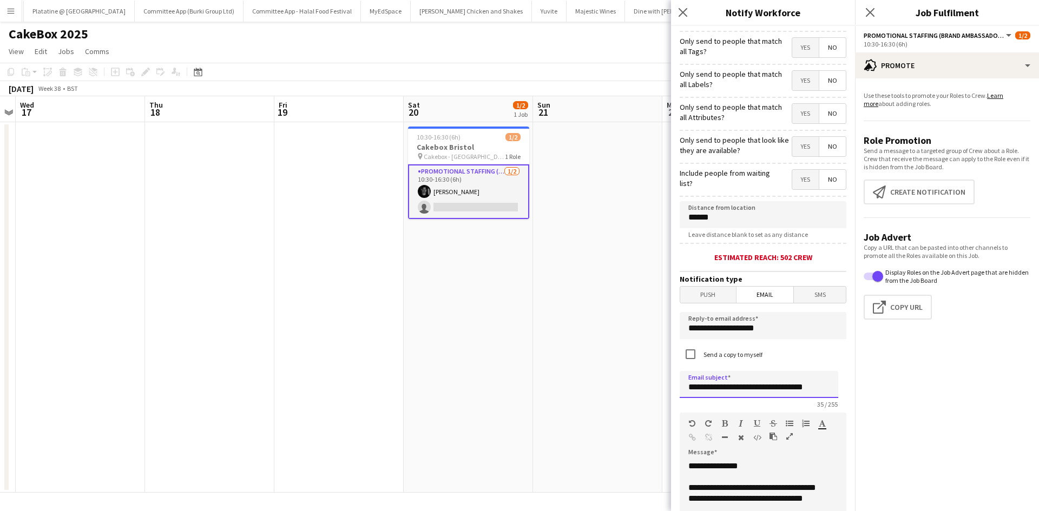
click at [825, 385] on input "**********" at bounding box center [759, 384] width 159 height 27
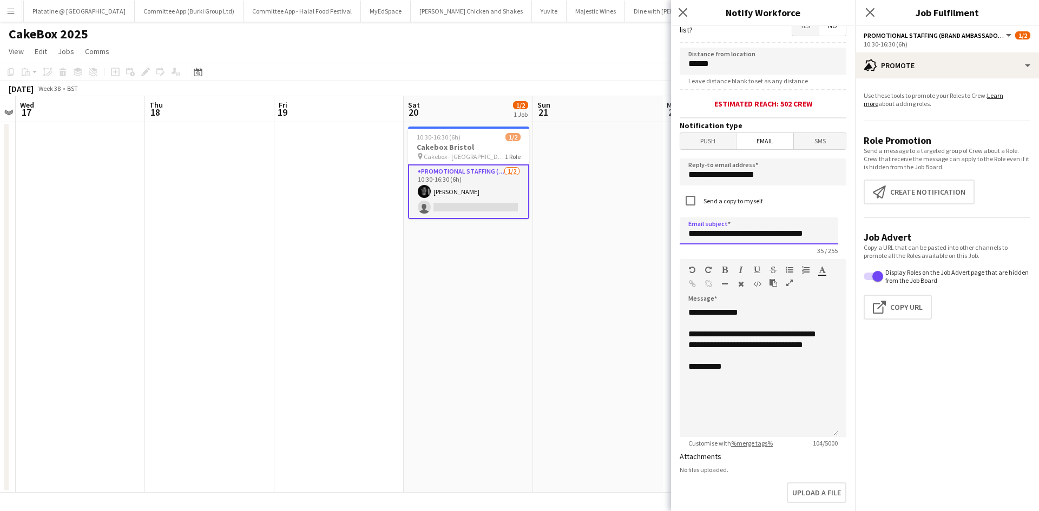
scroll to position [213, 0]
type input "**********"
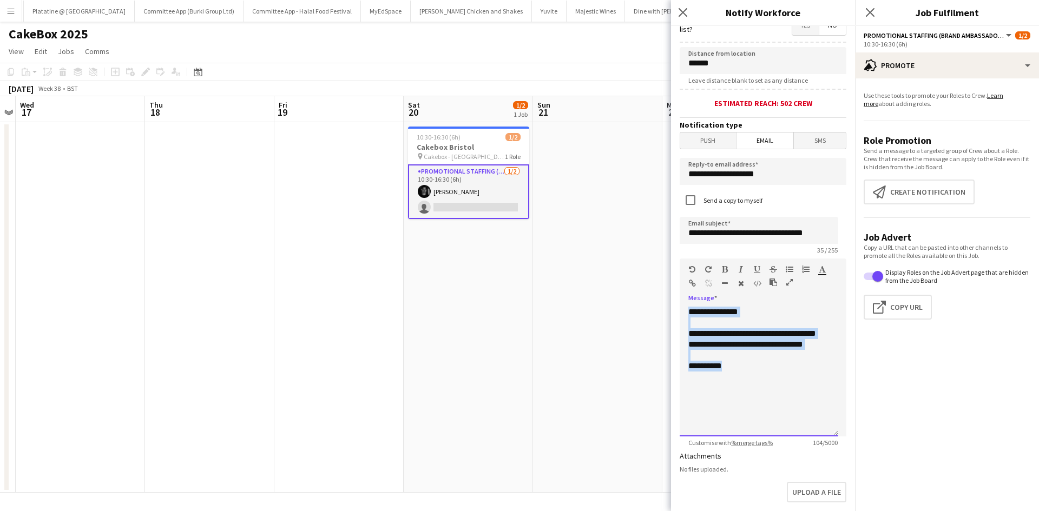
drag, startPoint x: 748, startPoint y: 384, endPoint x: 653, endPoint y: 274, distance: 145.0
click at [653, 274] on body "Menu Boards Boards Boards All jobs Status Workforce Workforce My Workforce Recr…" at bounding box center [519, 255] width 1039 height 511
paste div
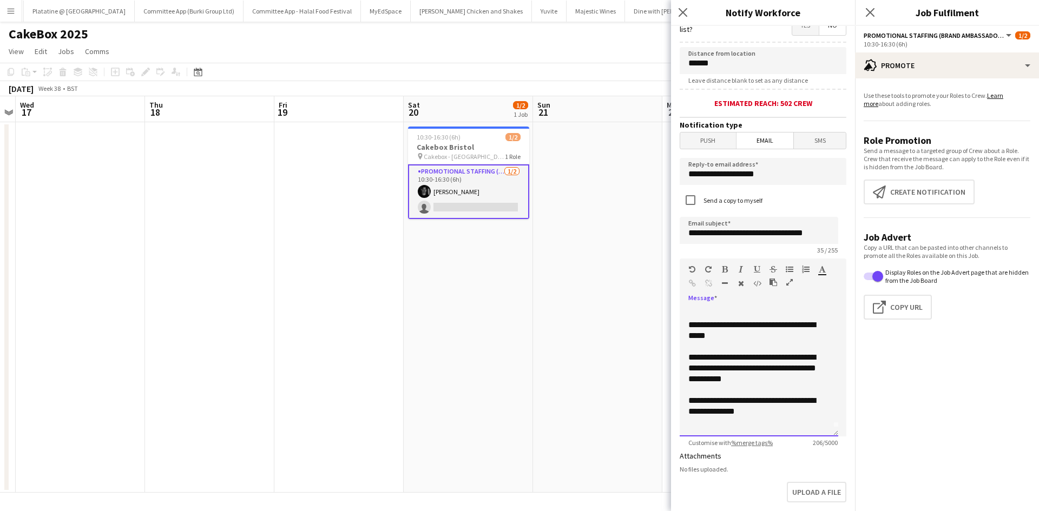
scroll to position [382, 0]
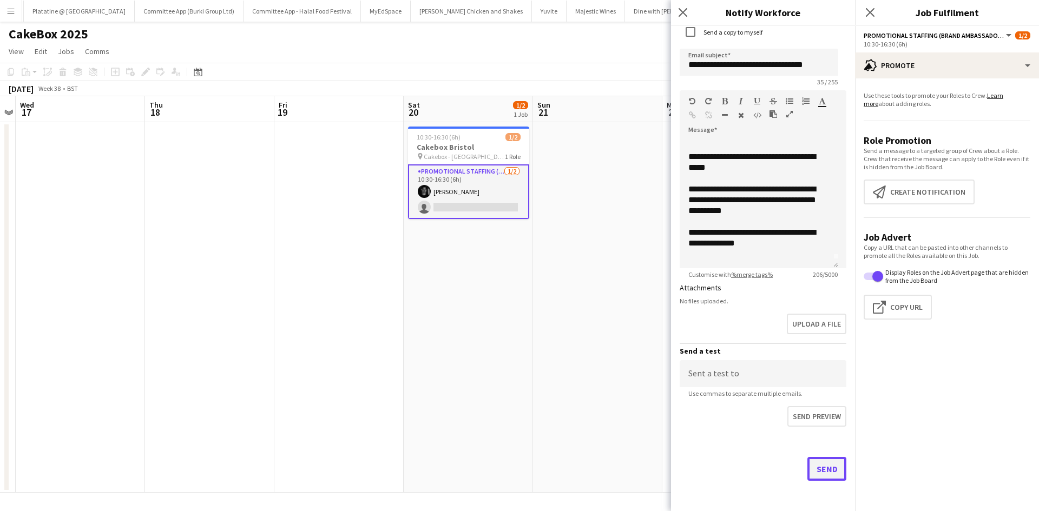
click at [825, 472] on button "Send" at bounding box center [826, 469] width 39 height 24
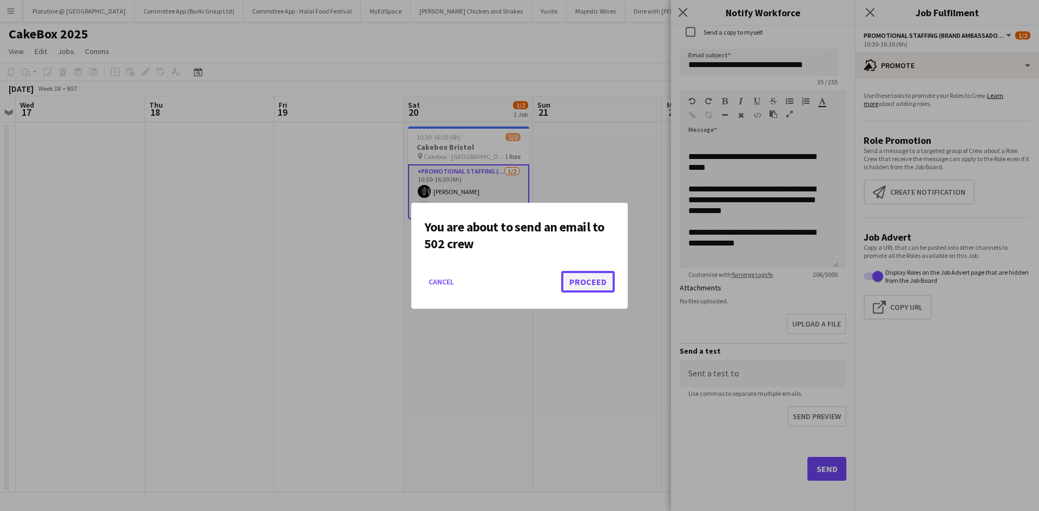
click at [584, 289] on button "Proceed" at bounding box center [588, 282] width 54 height 22
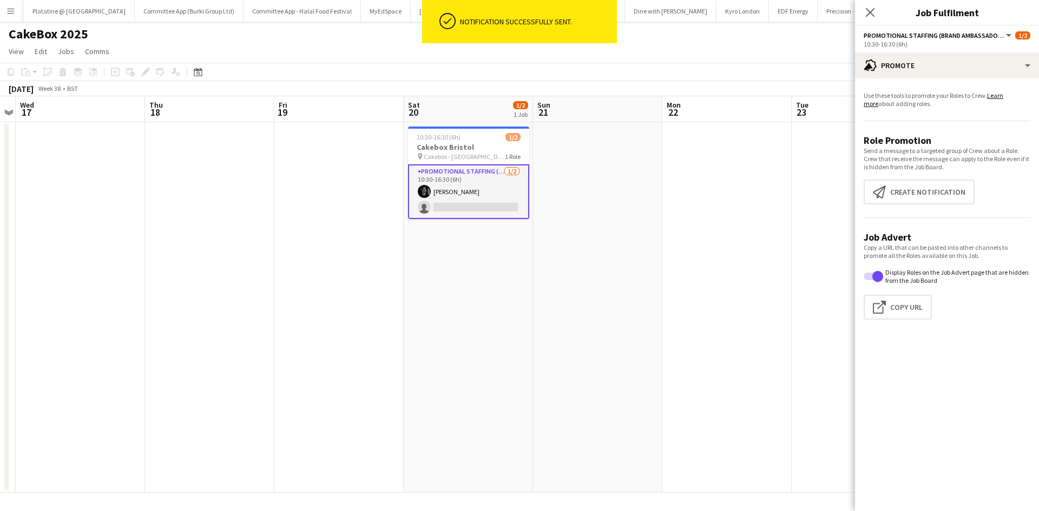
click at [584, 289] on app-date-cell at bounding box center [597, 307] width 129 height 371
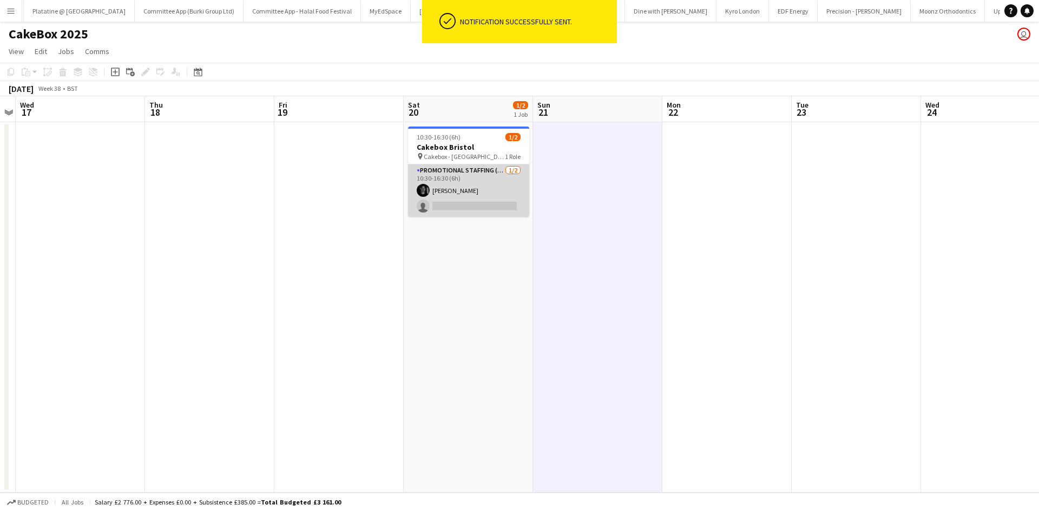
click at [470, 214] on app-card-role "Promotional Staffing (Brand Ambassadors) 1/2 10:30-16:30 (6h) Ethan Evans singl…" at bounding box center [468, 191] width 121 height 52
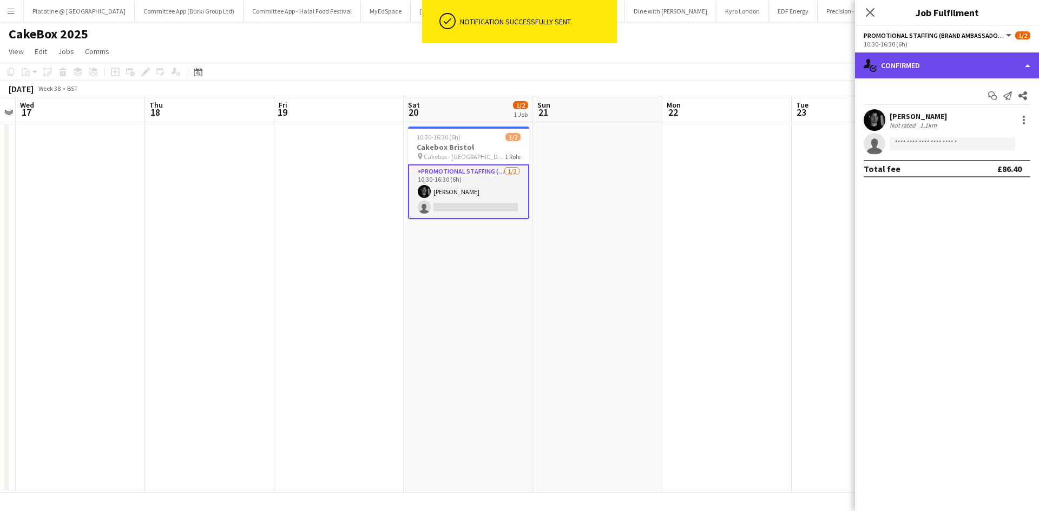
click at [930, 71] on div "single-neutral-actions-check-2 Confirmed" at bounding box center [947, 65] width 184 height 26
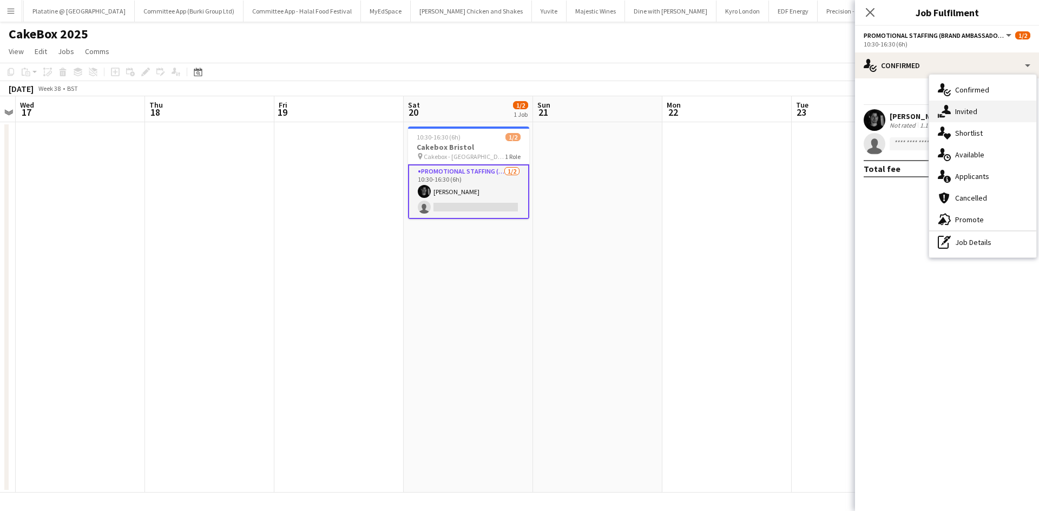
click at [968, 113] on span "Invited" at bounding box center [966, 112] width 22 height 10
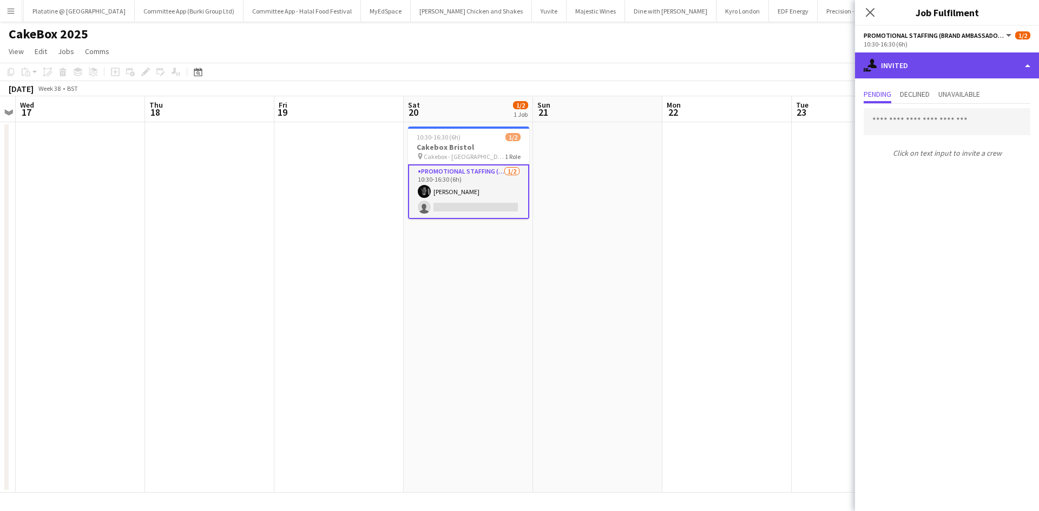
click at [922, 76] on div "single-neutral-actions-share-1 Invited" at bounding box center [947, 65] width 184 height 26
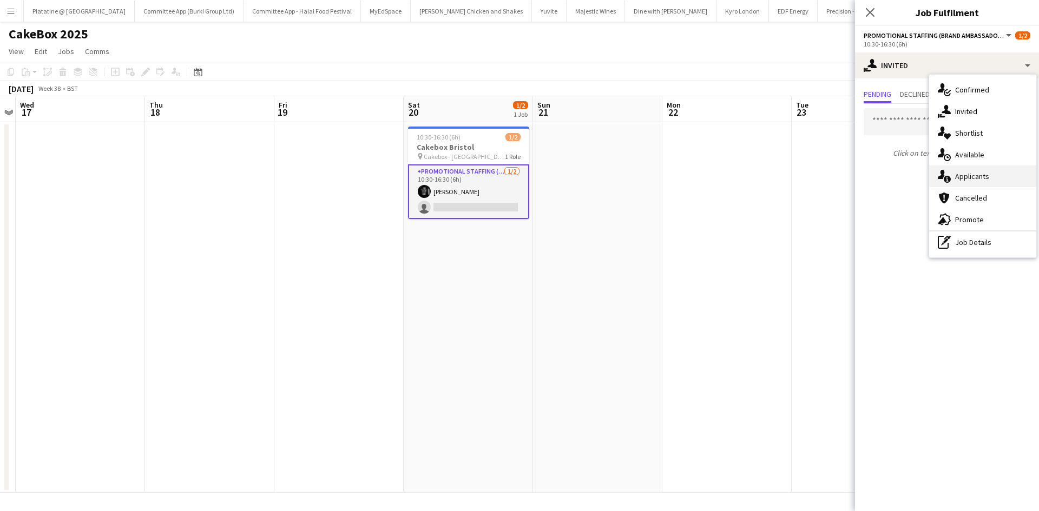
click at [972, 178] on span "Applicants" at bounding box center [972, 177] width 34 height 10
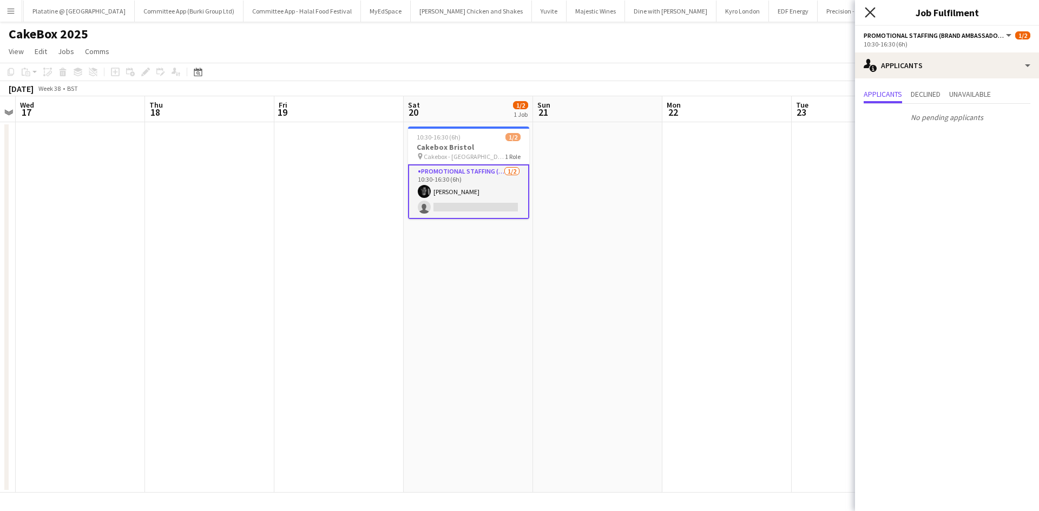
click at [866, 15] on icon "Close pop-in" at bounding box center [870, 12] width 10 height 10
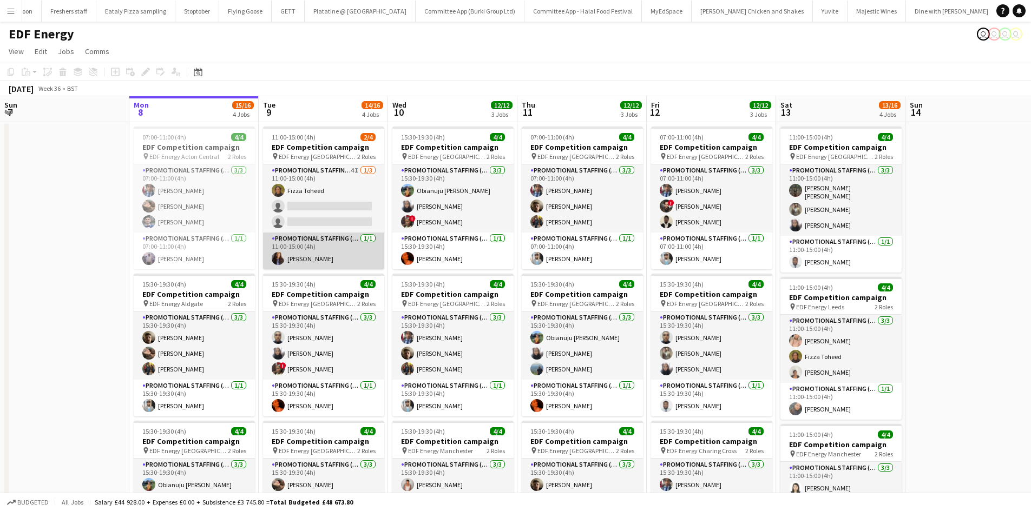
click at [280, 259] on app-user-avatar at bounding box center [278, 258] width 13 height 13
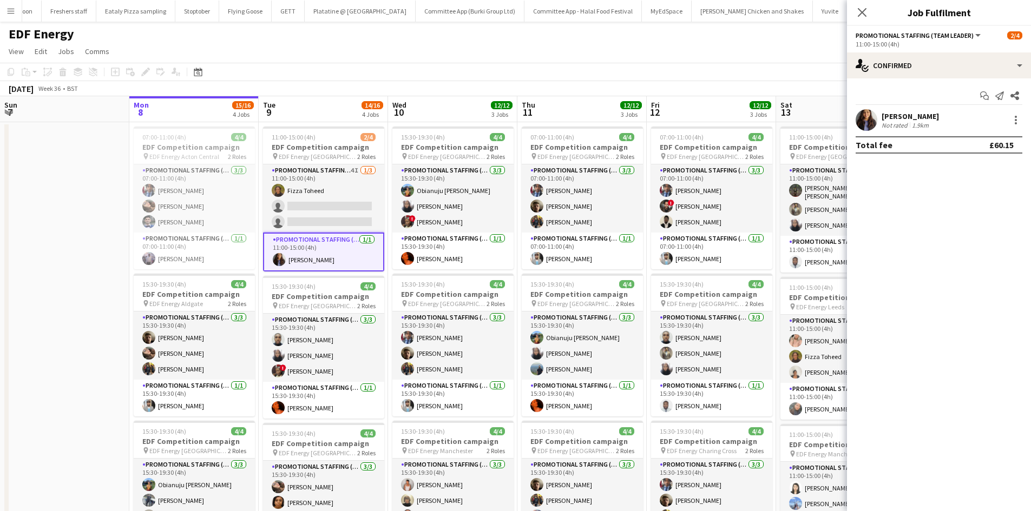
click at [892, 109] on div "Mansi Mehta Not rated 1.9km" at bounding box center [939, 120] width 184 height 22
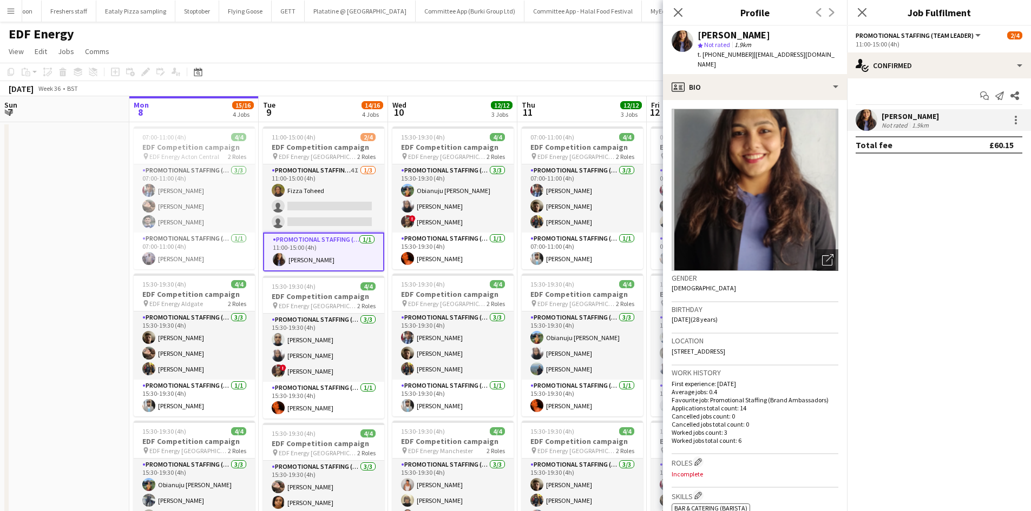
drag, startPoint x: 714, startPoint y: 55, endPoint x: 747, endPoint y: 57, distance: 33.6
click at [747, 57] on span "t. [PHONE_NUMBER]" at bounding box center [726, 54] width 56 height 8
copy span "07436682859"
